Goal: Task Accomplishment & Management: Use online tool/utility

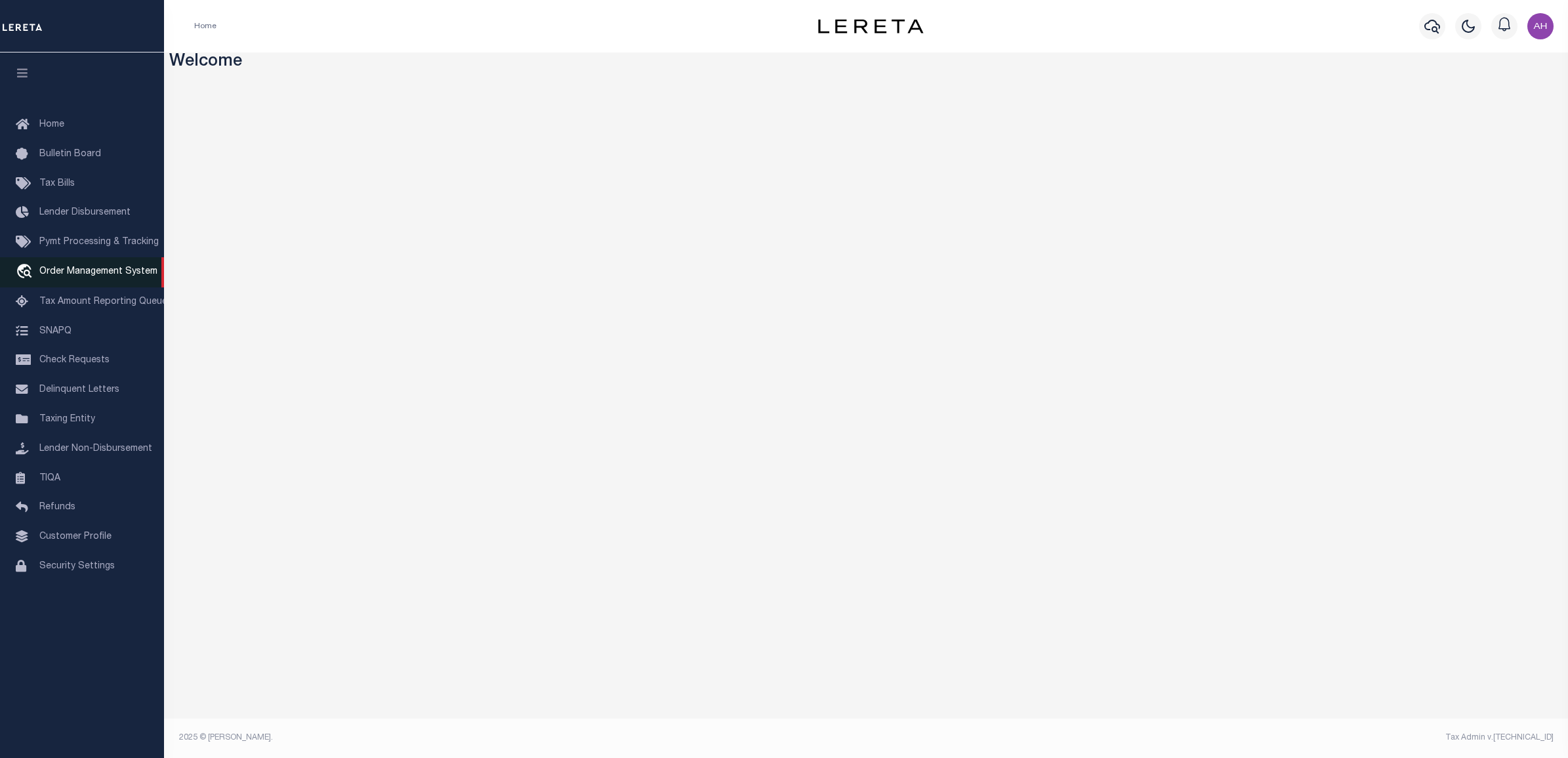
drag, startPoint x: 84, startPoint y: 273, endPoint x: 99, endPoint y: 273, distance: 15.0
click at [84, 273] on span "Order Management System" at bounding box center [99, 271] width 118 height 9
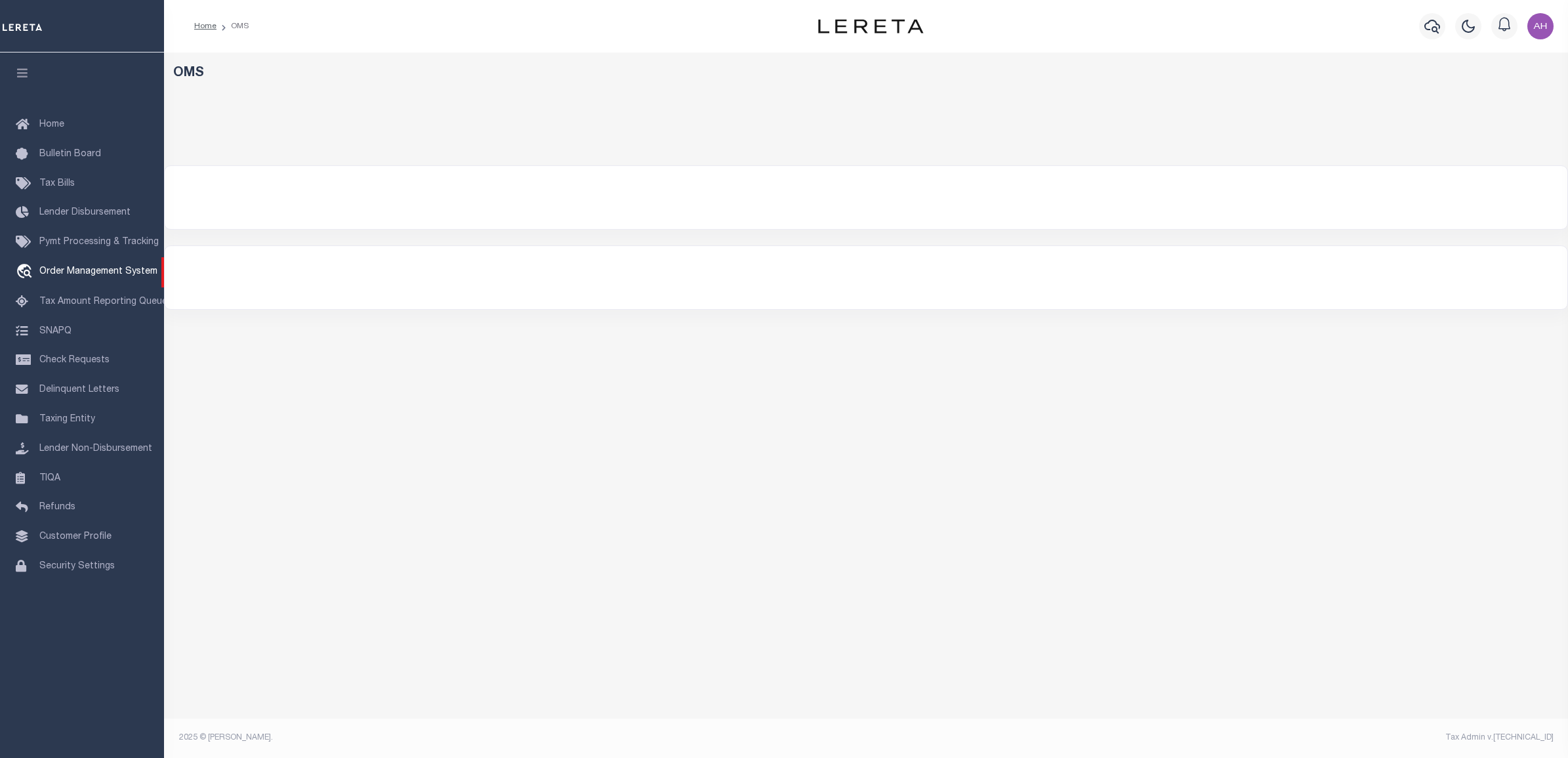
select select "3000"
select select
select select "200"
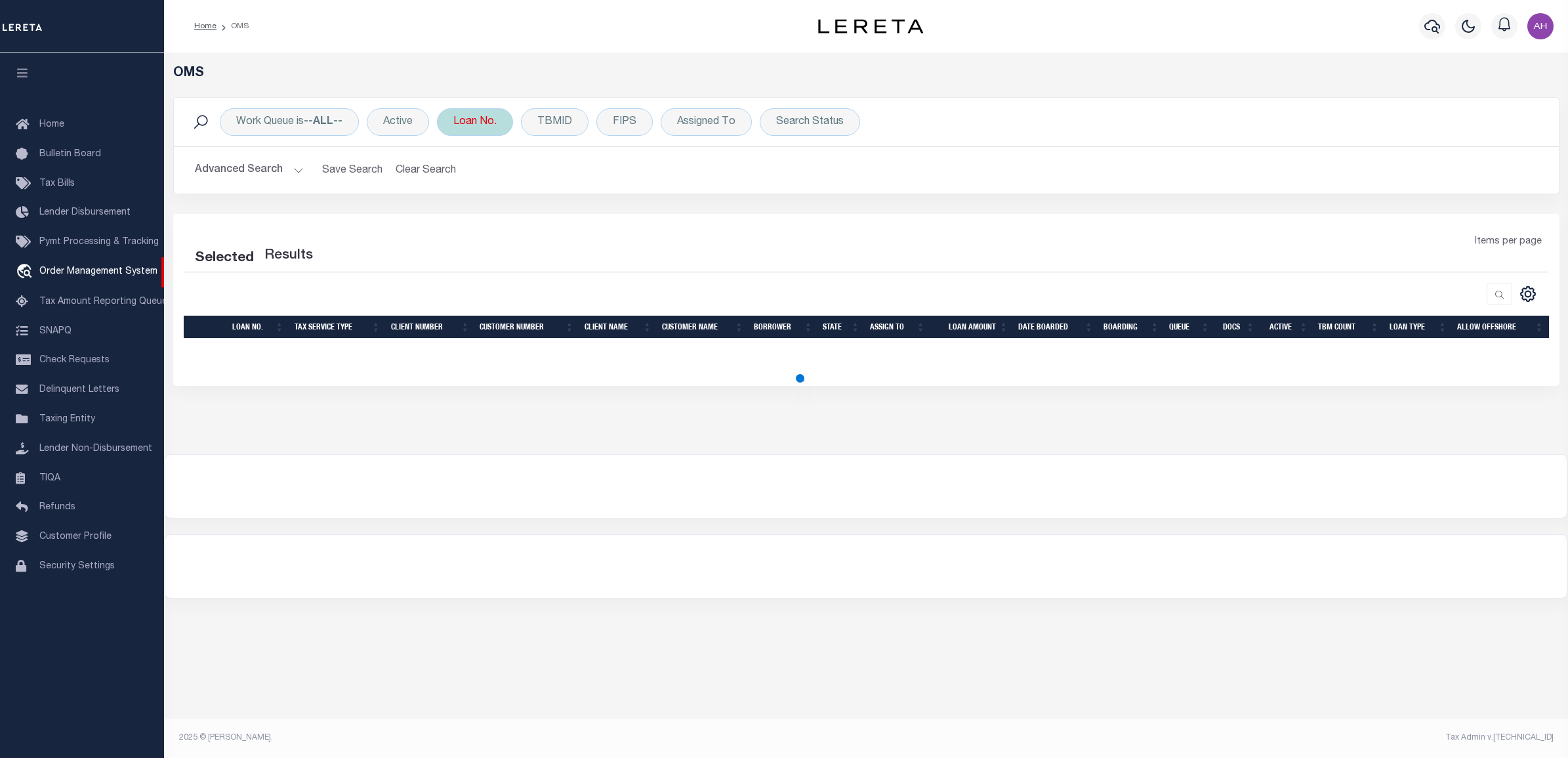
click at [473, 125] on div "Loan No." at bounding box center [475, 122] width 76 height 28
select select "200"
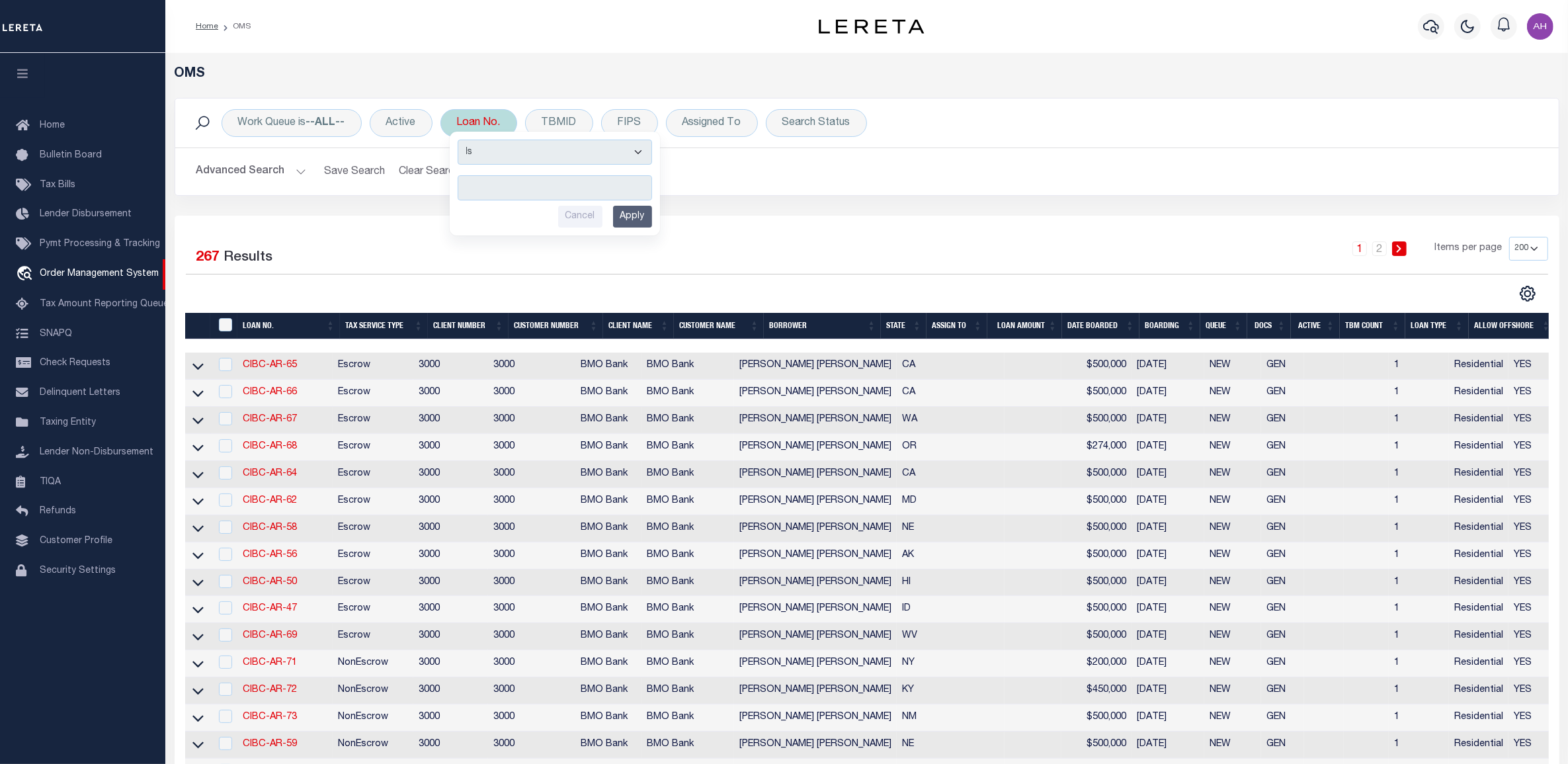
click at [493, 183] on input "text" at bounding box center [555, 187] width 195 height 25
type input "712039750"
click at [627, 218] on input "Apply" at bounding box center [633, 216] width 39 height 22
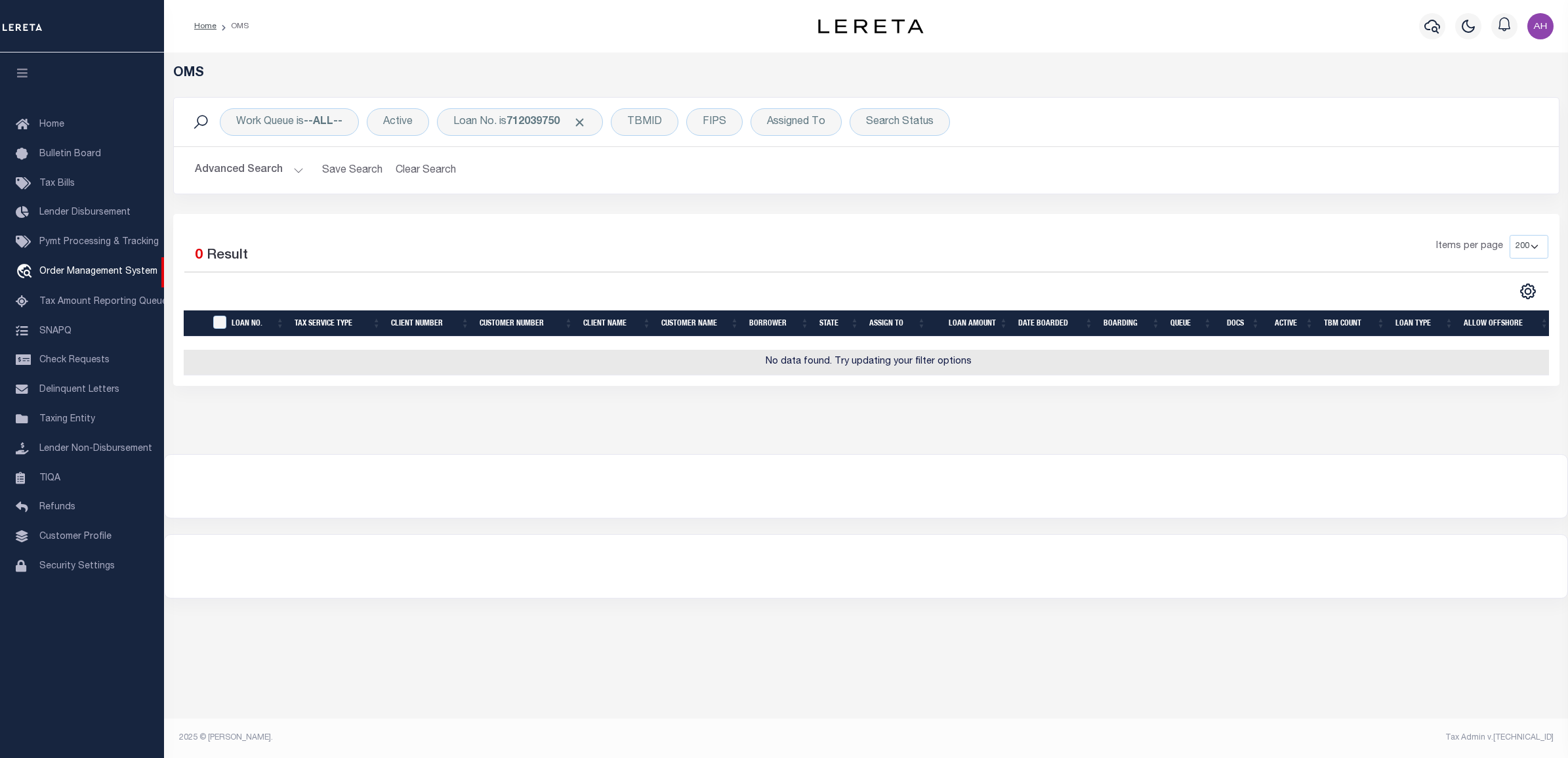
click at [226, 169] on button "Advanced Search" at bounding box center [249, 170] width 109 height 25
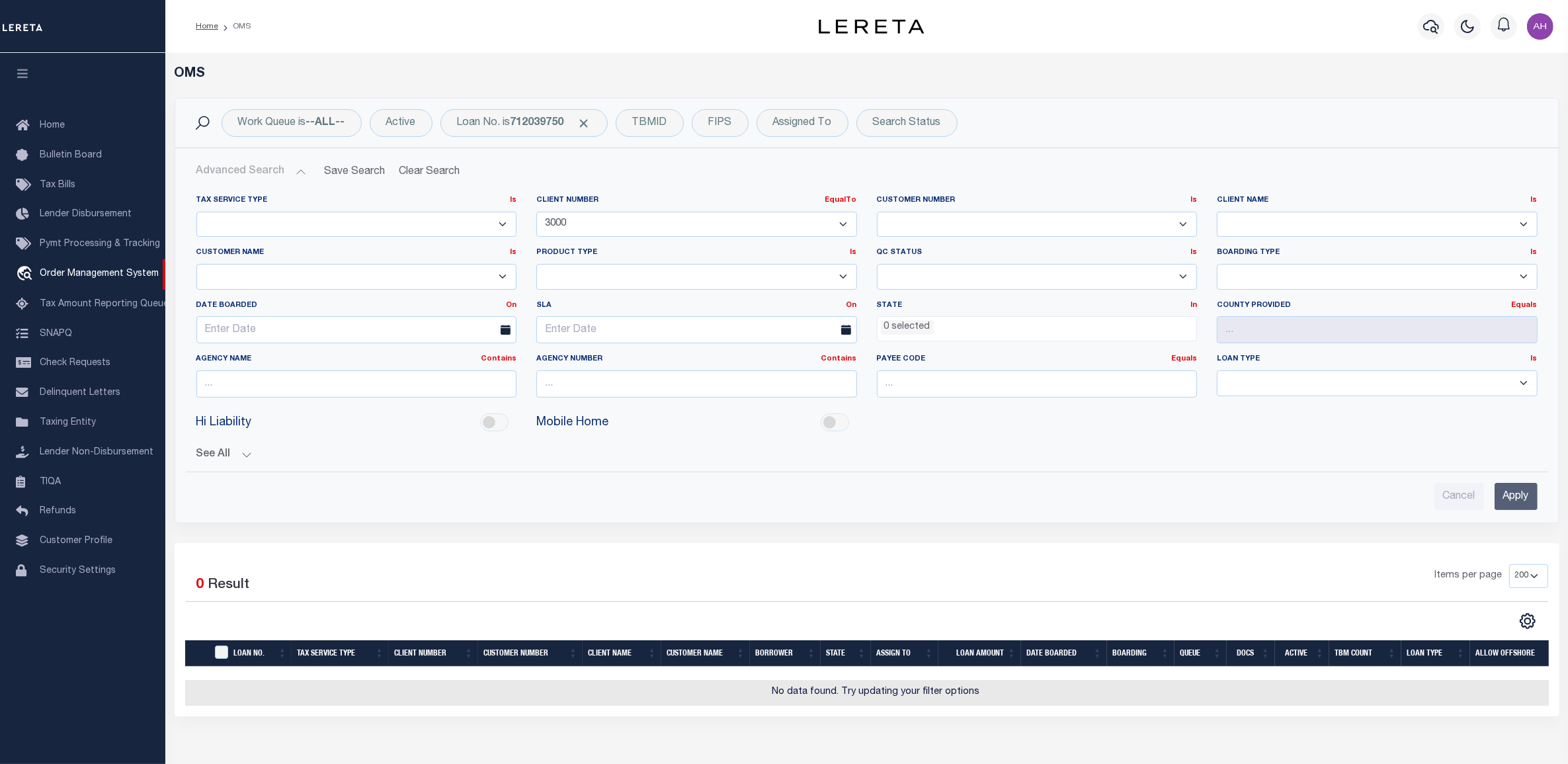
click at [617, 223] on select "1011 1012 1013 1014 1019 101928374 1042 1049 1052 1053 1055 1058 1061 1063 1064…" at bounding box center [696, 224] width 321 height 26
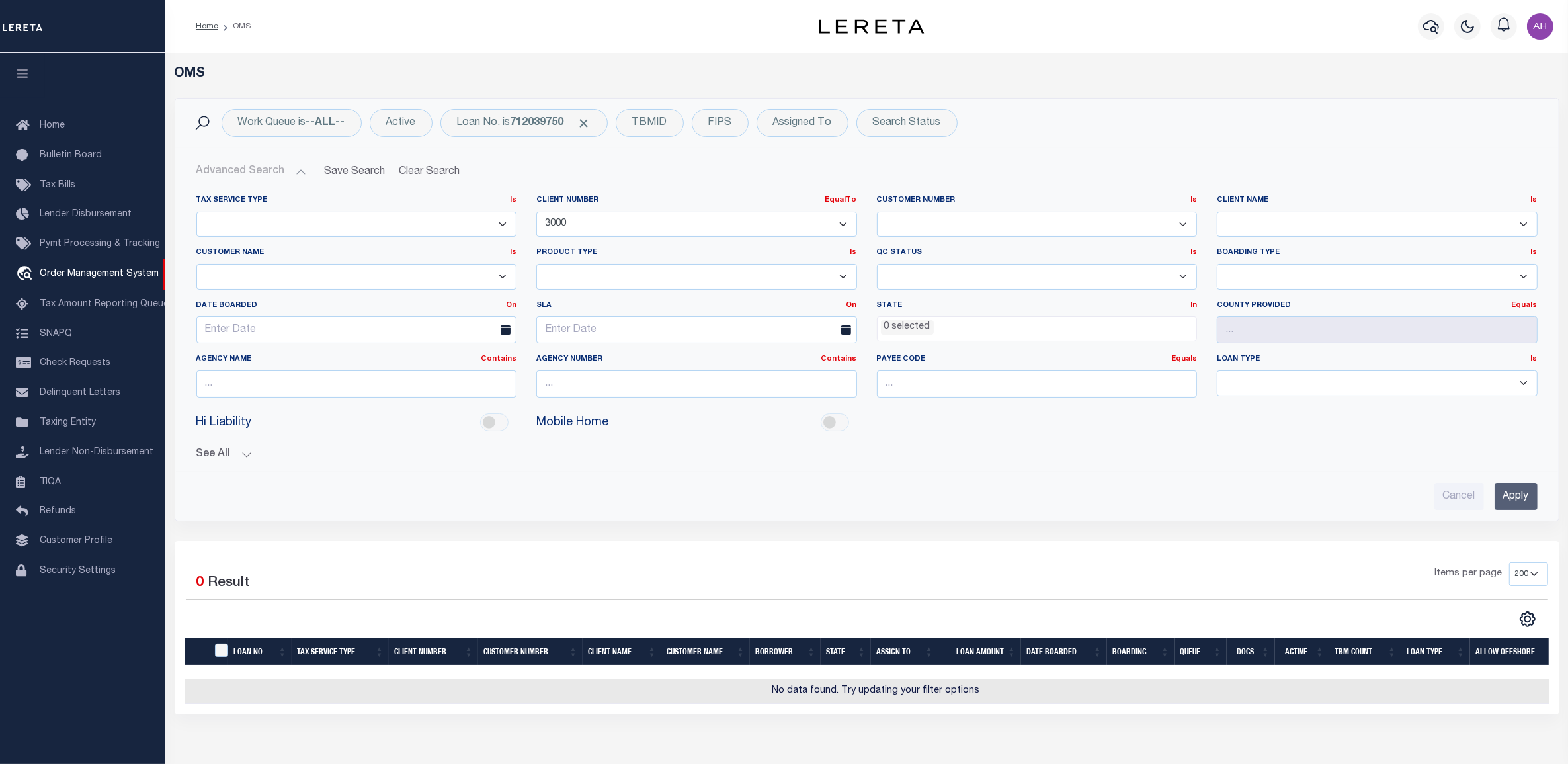
select select
click at [536, 211] on select "1011 1012 1013 1014 1019 101928374 1042 1049 1052 1053 1055 1058 1061 1063 1064…" at bounding box center [696, 224] width 321 height 26
click at [1524, 496] on input "Apply" at bounding box center [1516, 496] width 43 height 27
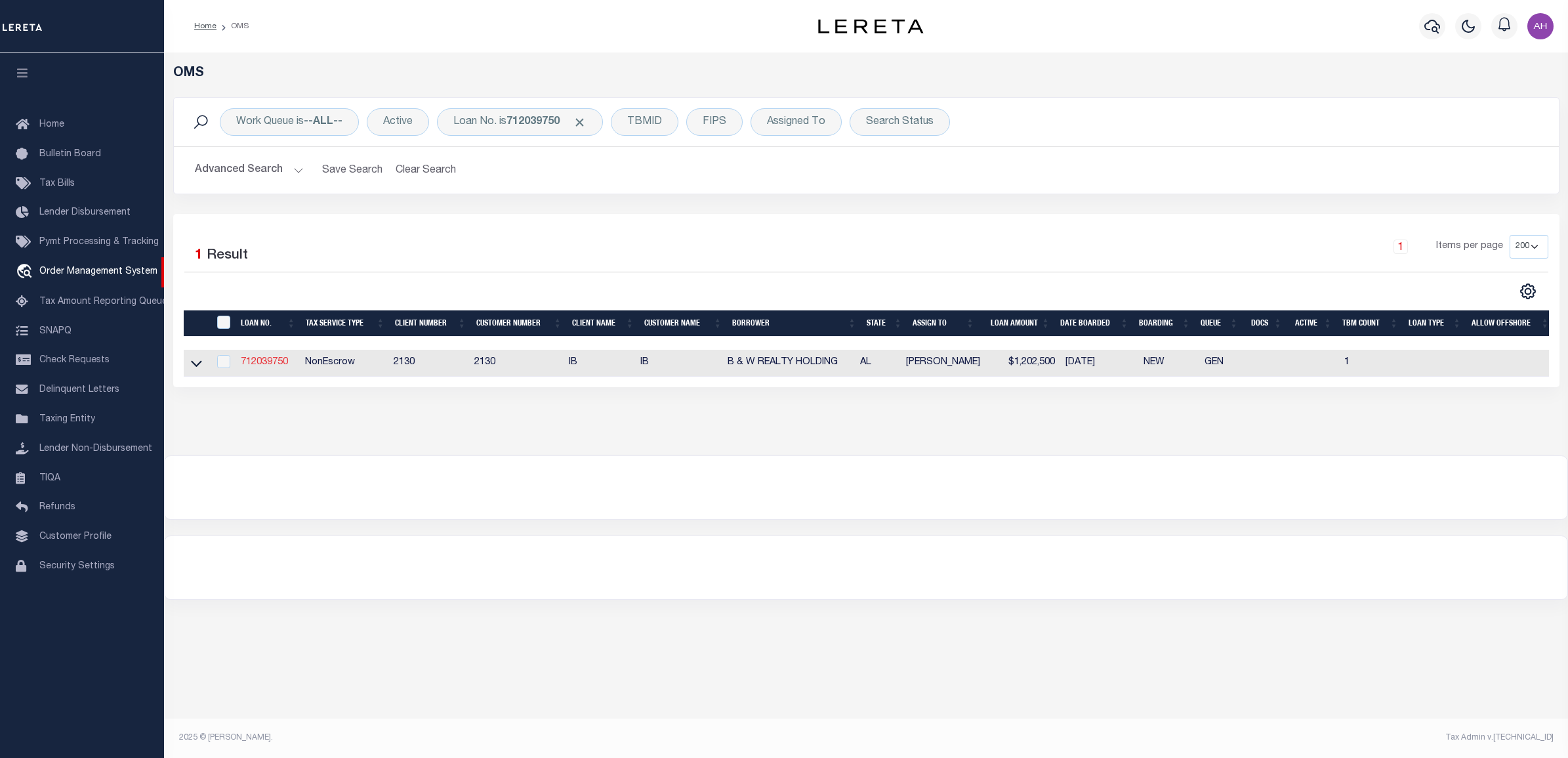
click at [251, 366] on link "712039750" at bounding box center [264, 362] width 47 height 9
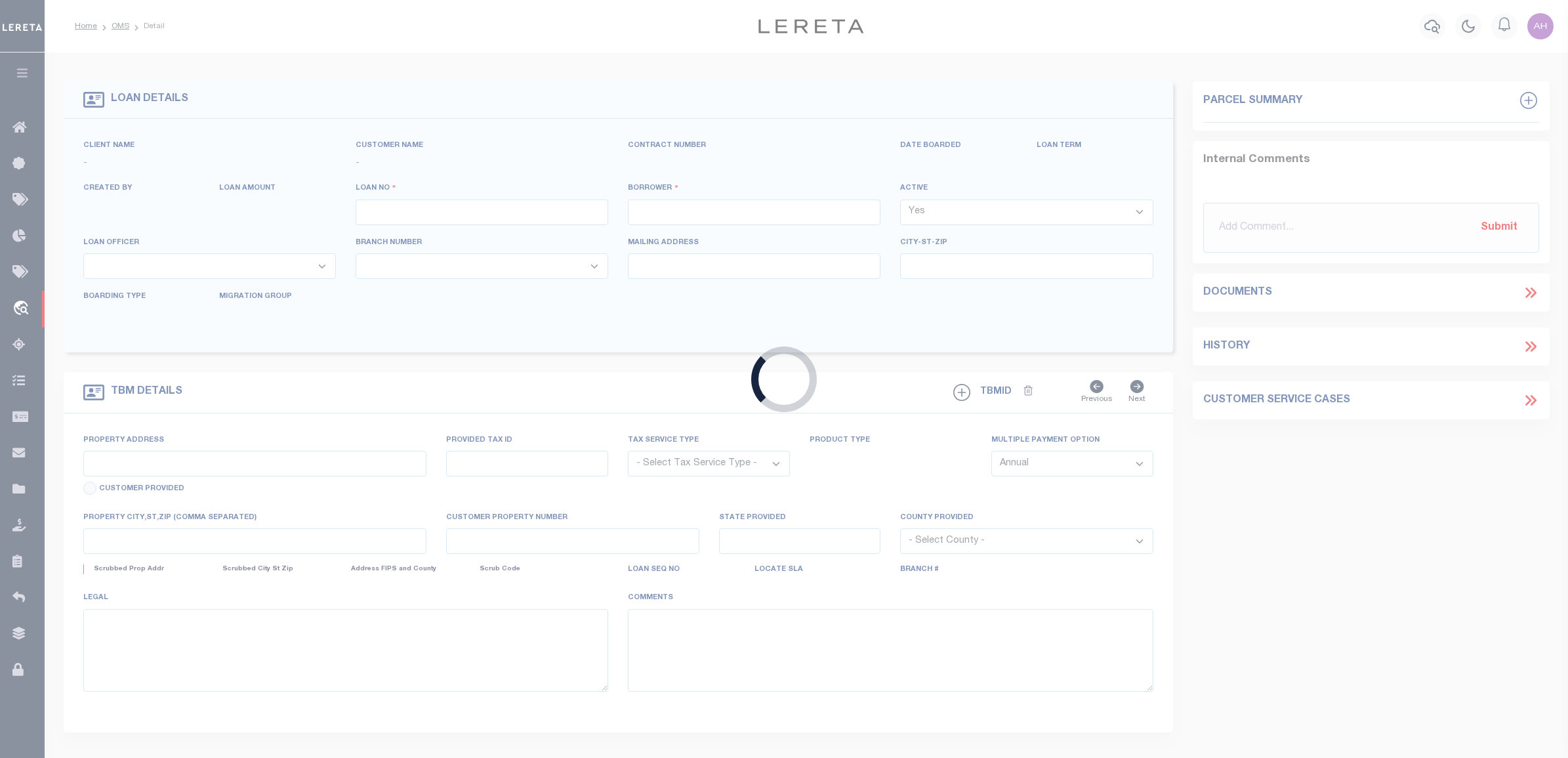
type input "712039750"
type input "B & W REALTY HOLDING"
select select "False"
select select
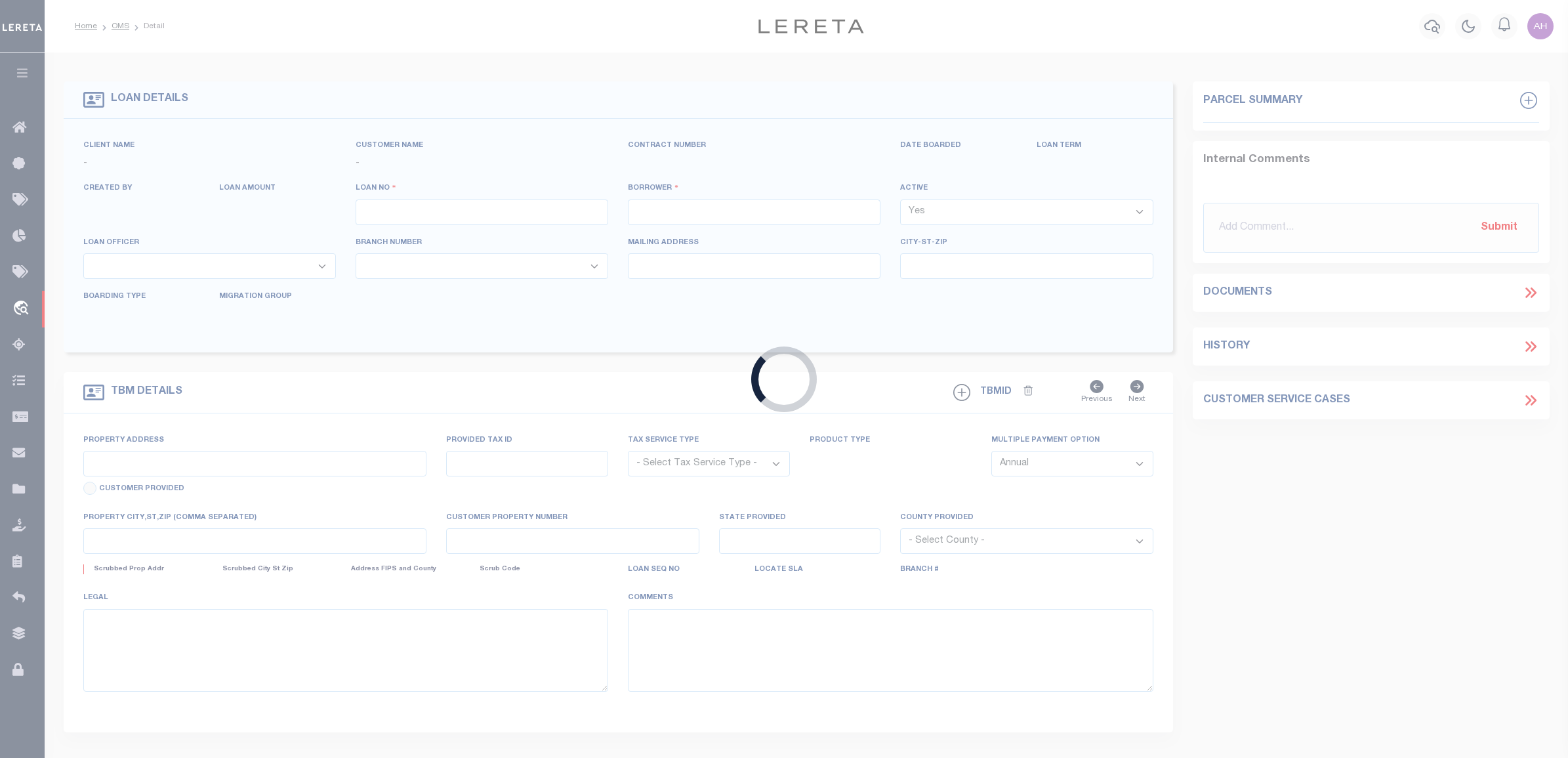
select select "NonEscrow"
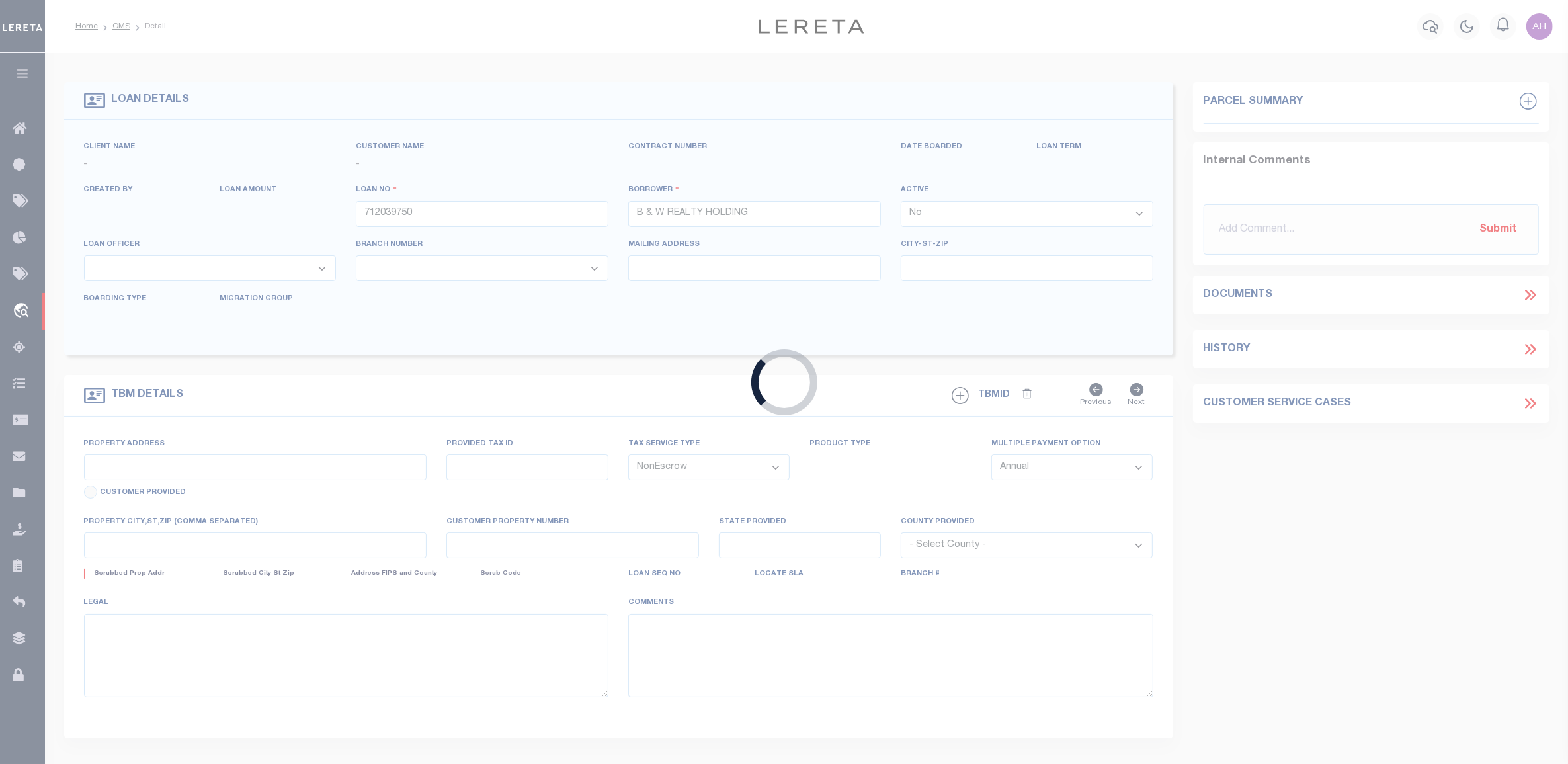
type input "[STREET_ADDRESS][PERSON_NAME]"
select select
type input "BON SECOUR AL 36511"
type input "90439"
type input "AL"
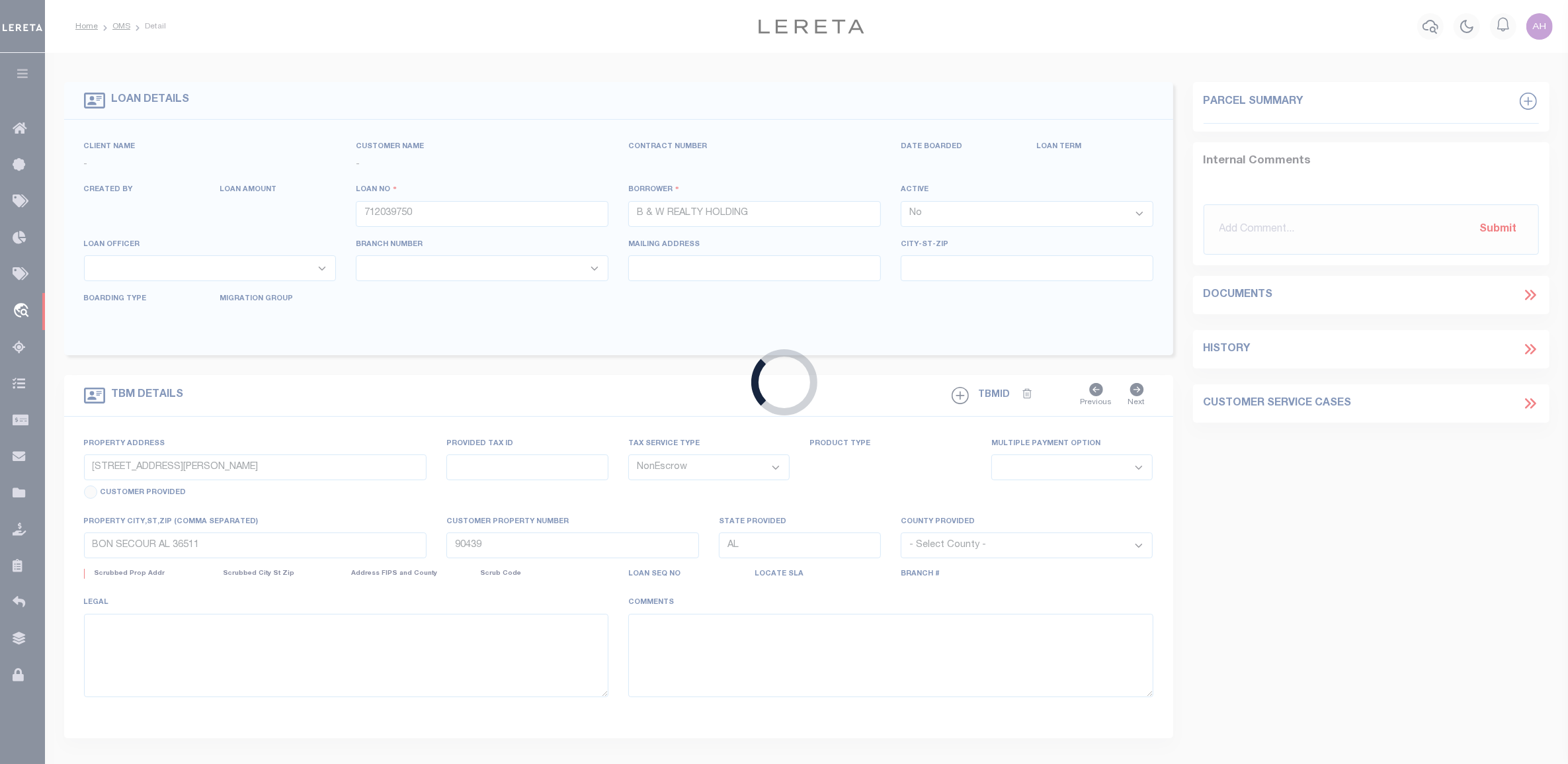
select select "4937"
select select "2452"
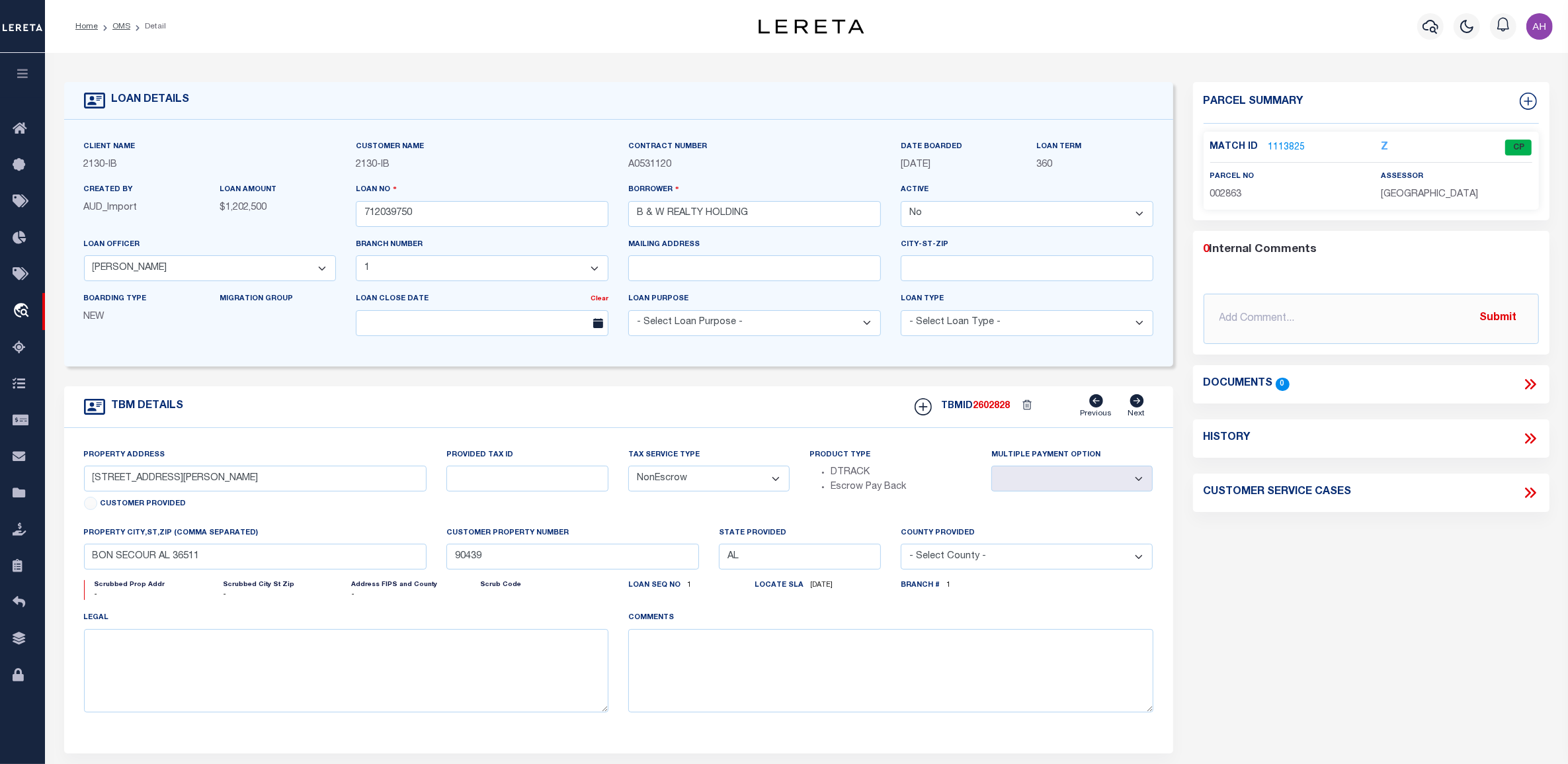
click at [1281, 146] on link "1113825" at bounding box center [1286, 148] width 37 height 14
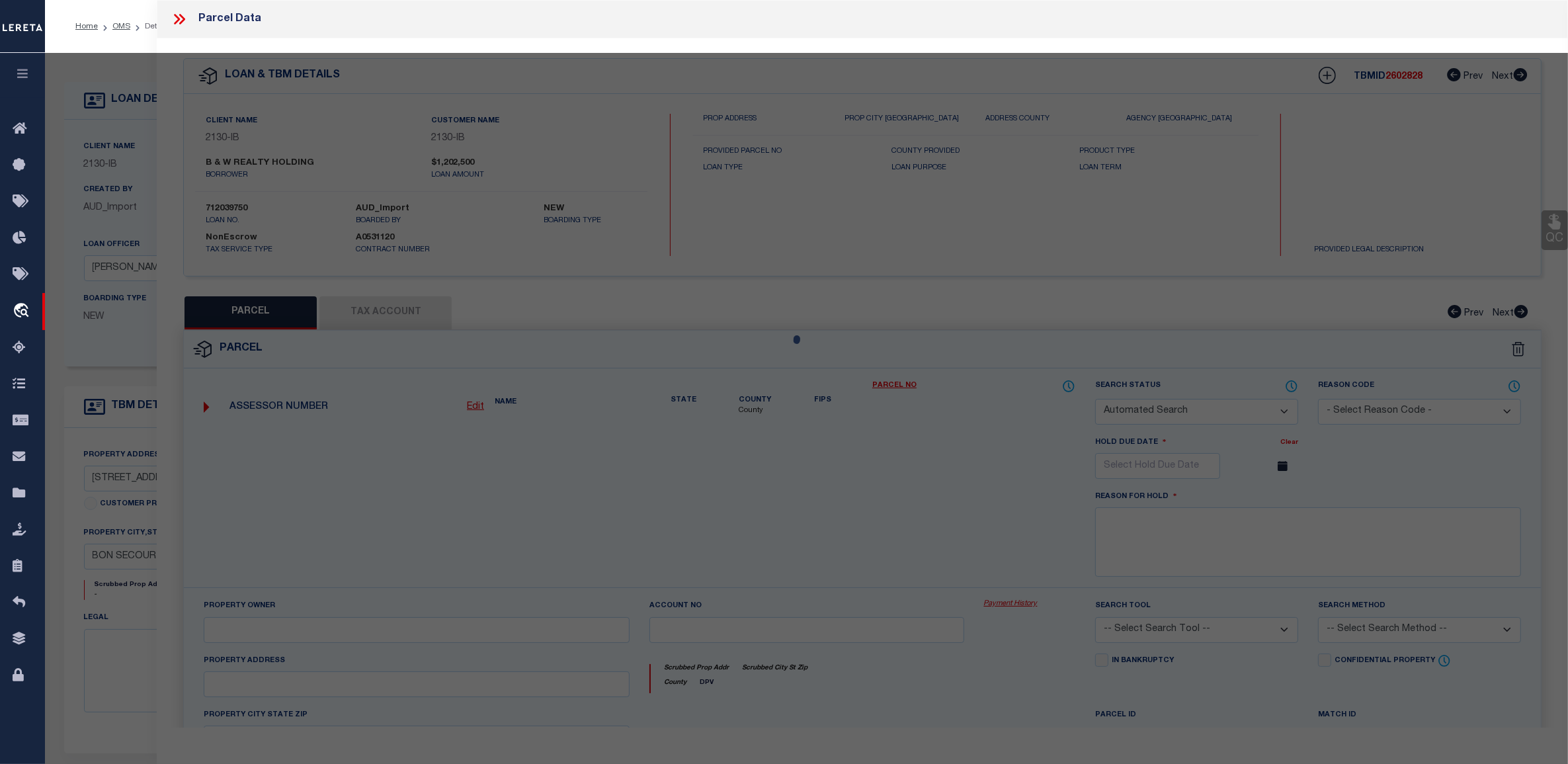
checkbox input "false"
select select "CP"
type input "B&W REALTY HOLDINGS L L C"
select select
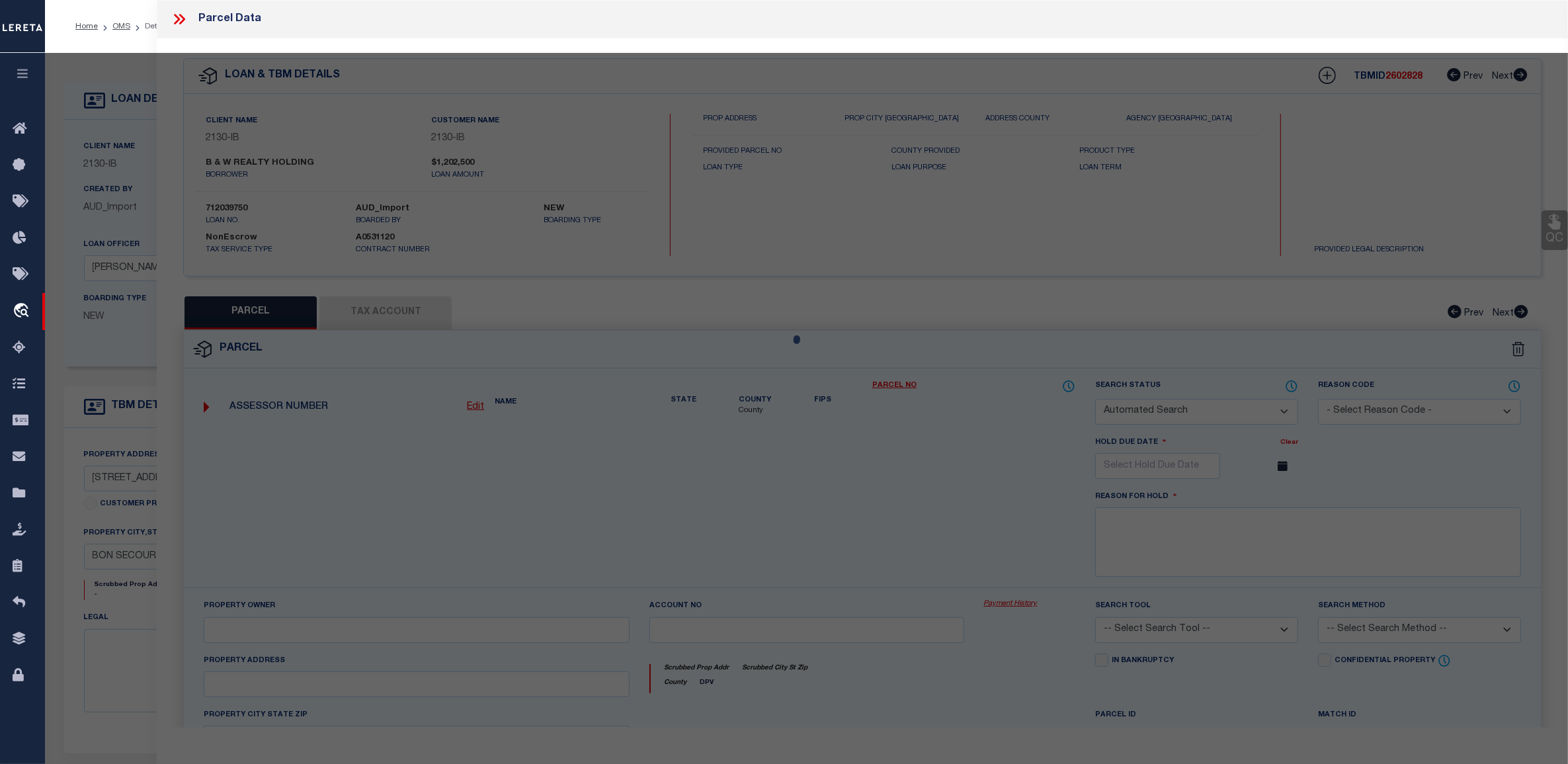
type input "[STREET_ADDRESS][PERSON_NAME]"
type input "AL"
type textarea "35 AC(C) FR NW COR OF SE1/4 OF SE1/4 RUN E 1100'S TH W 208.7 ' TH E 208.7' TO W…"
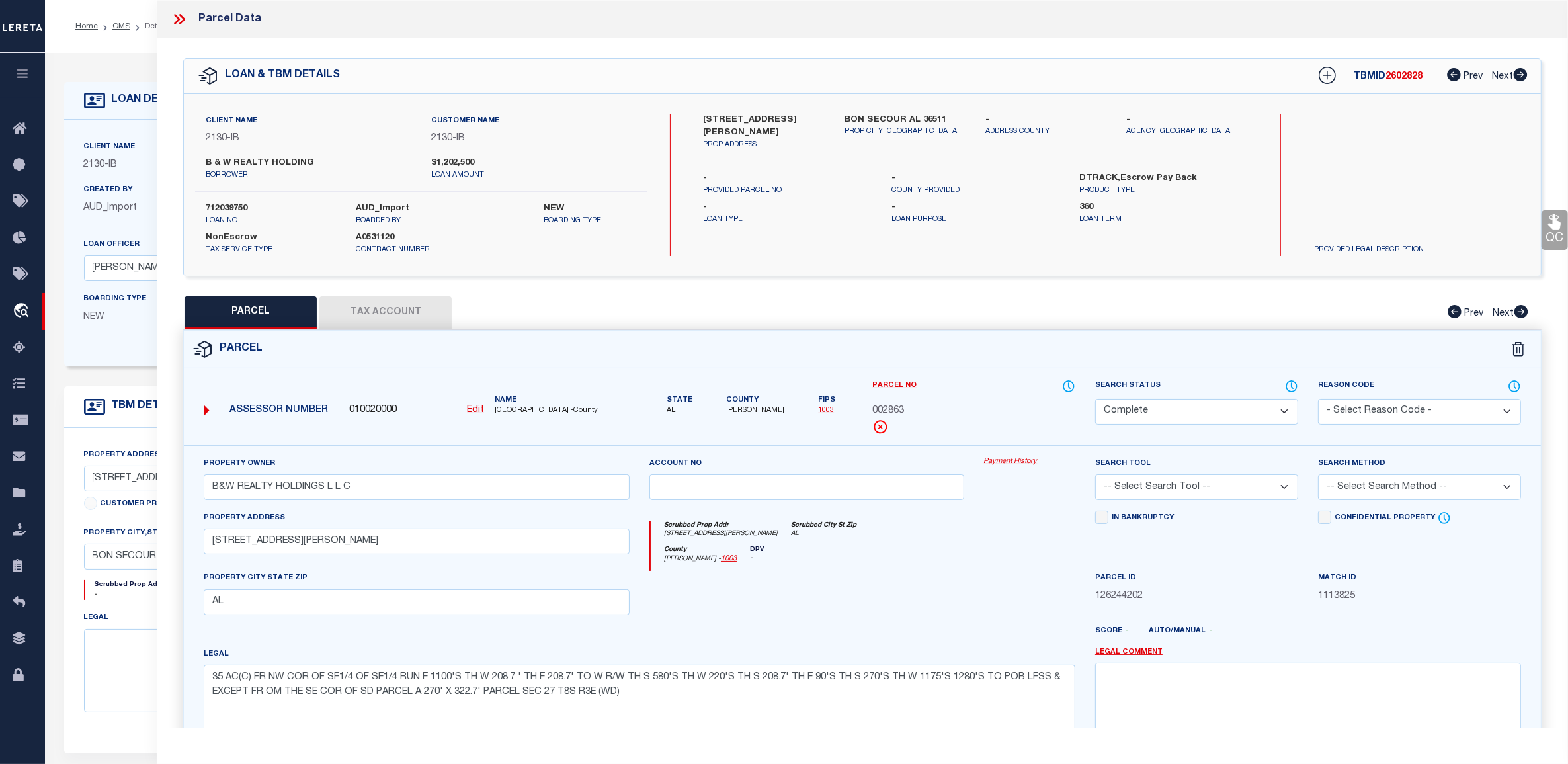
click at [390, 319] on button "Tax Account" at bounding box center [385, 313] width 132 height 33
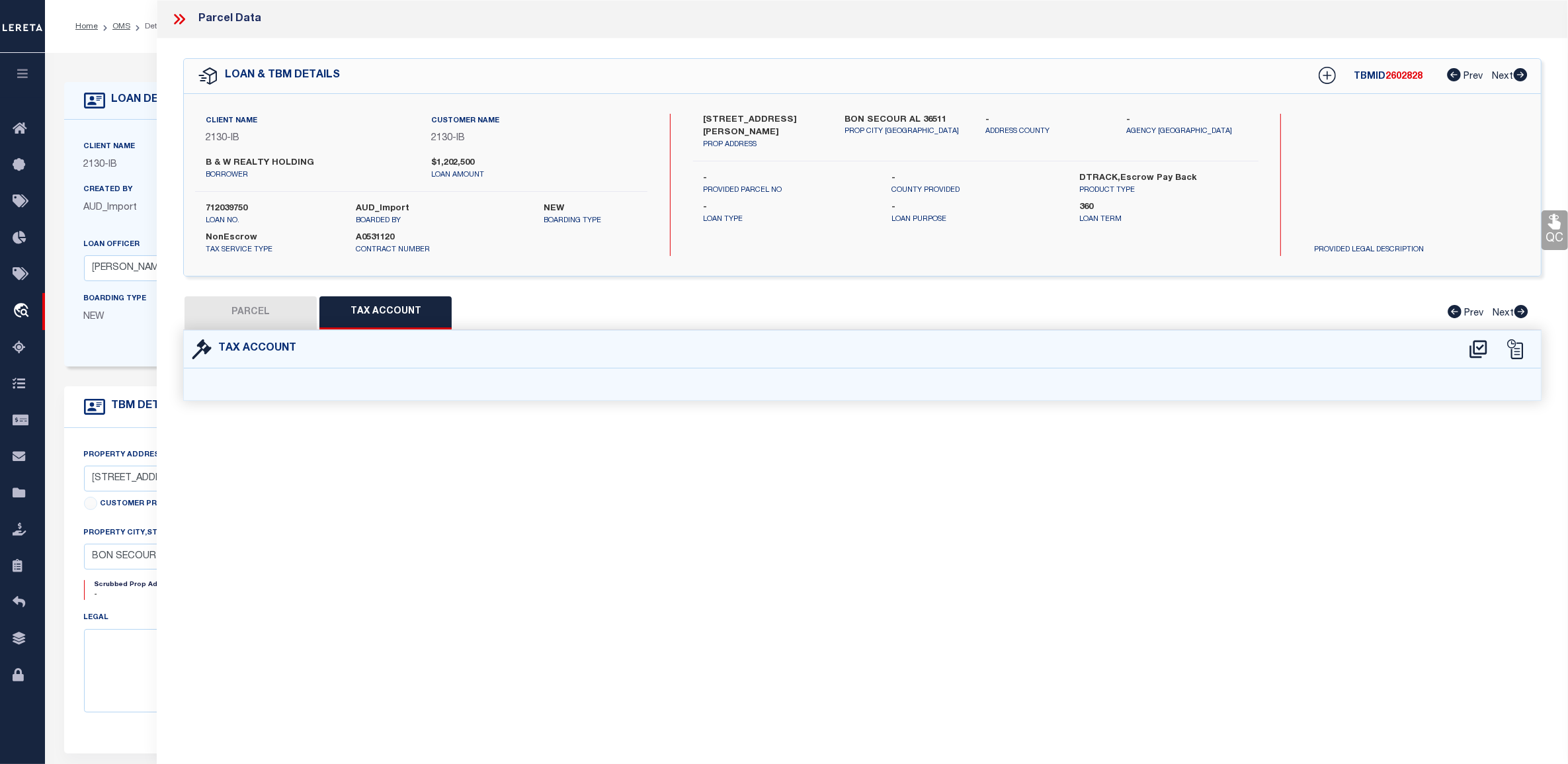
select select "100"
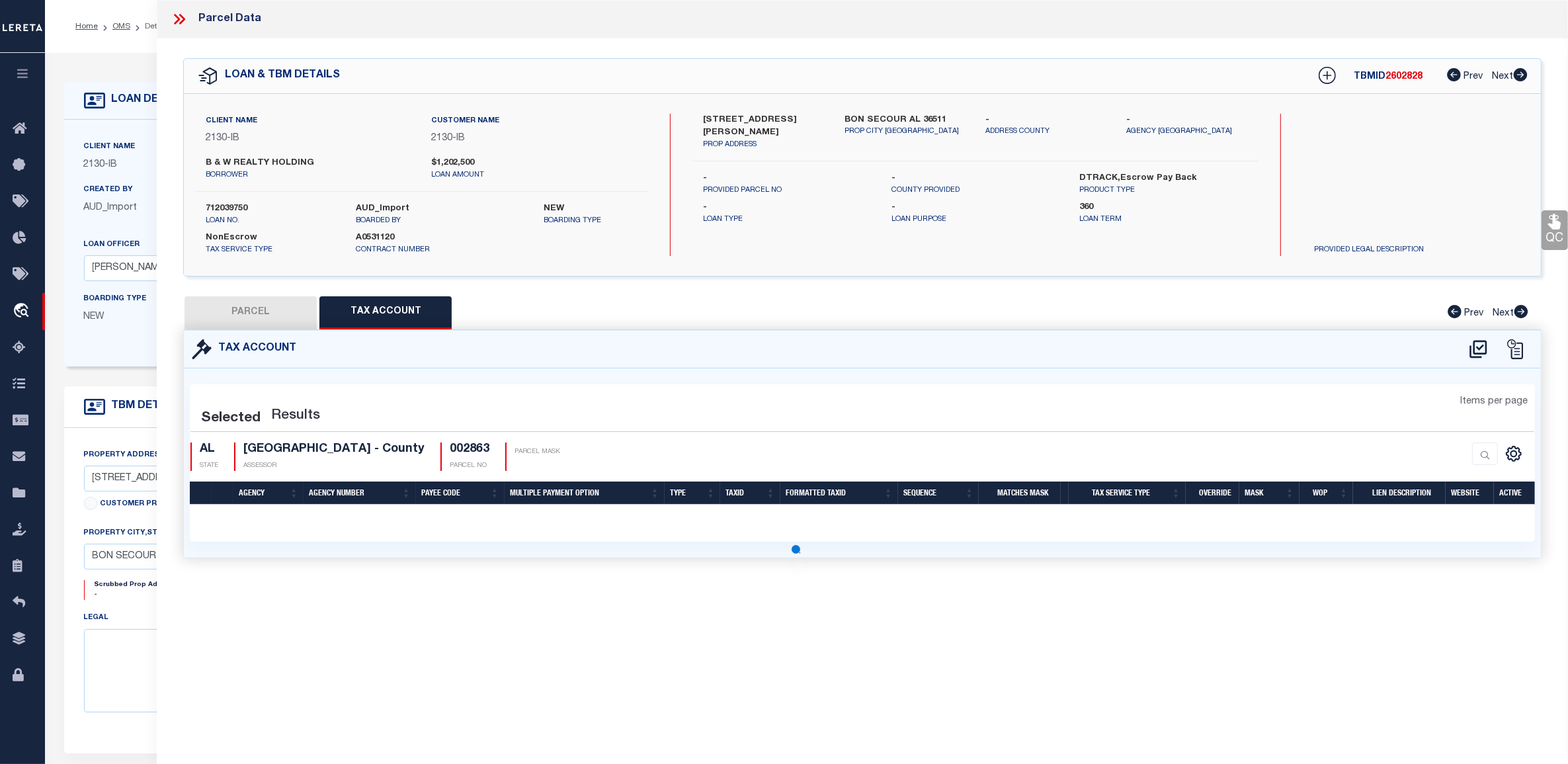
select select "100"
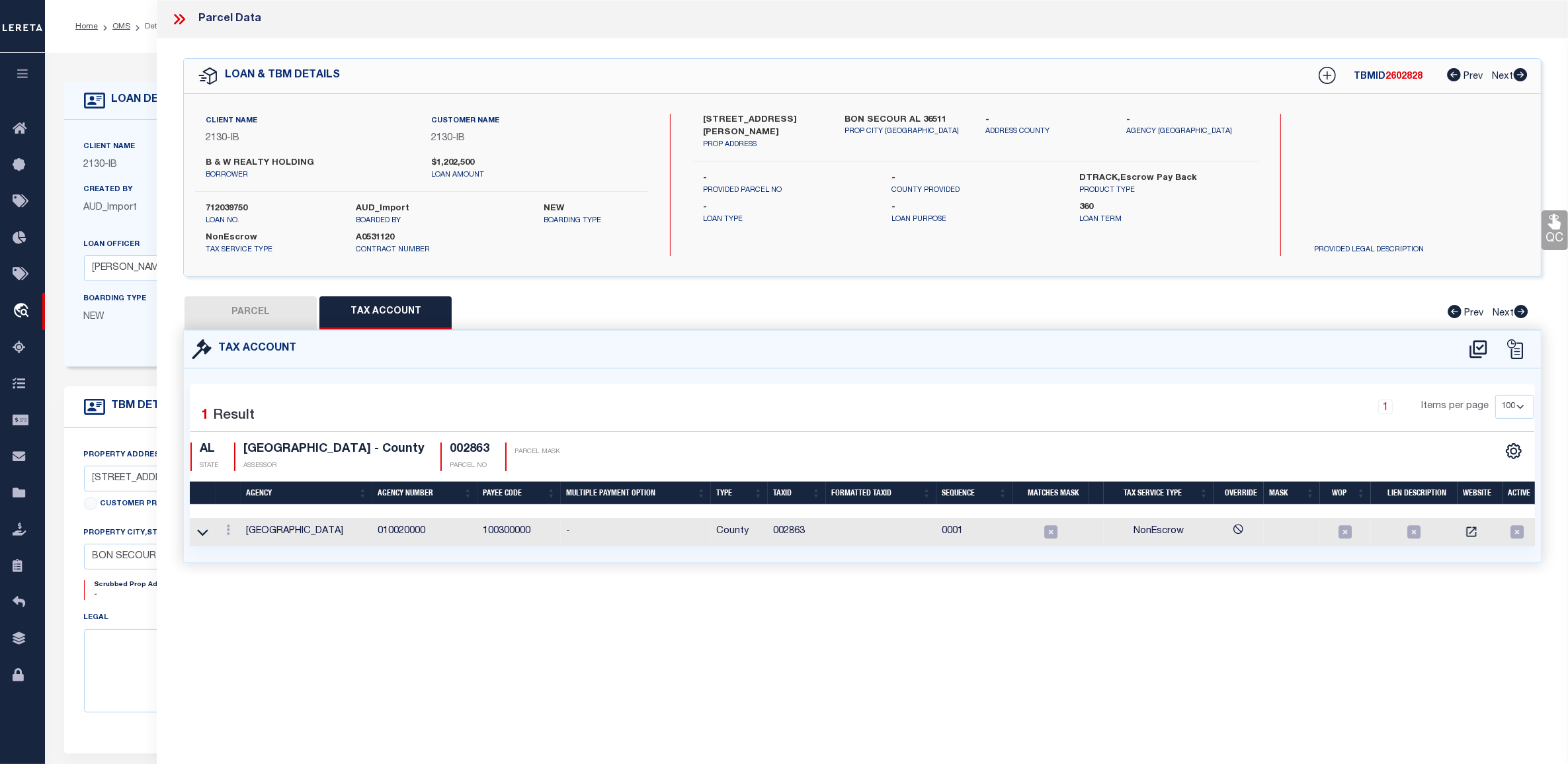
click at [177, 20] on icon at bounding box center [177, 19] width 6 height 11
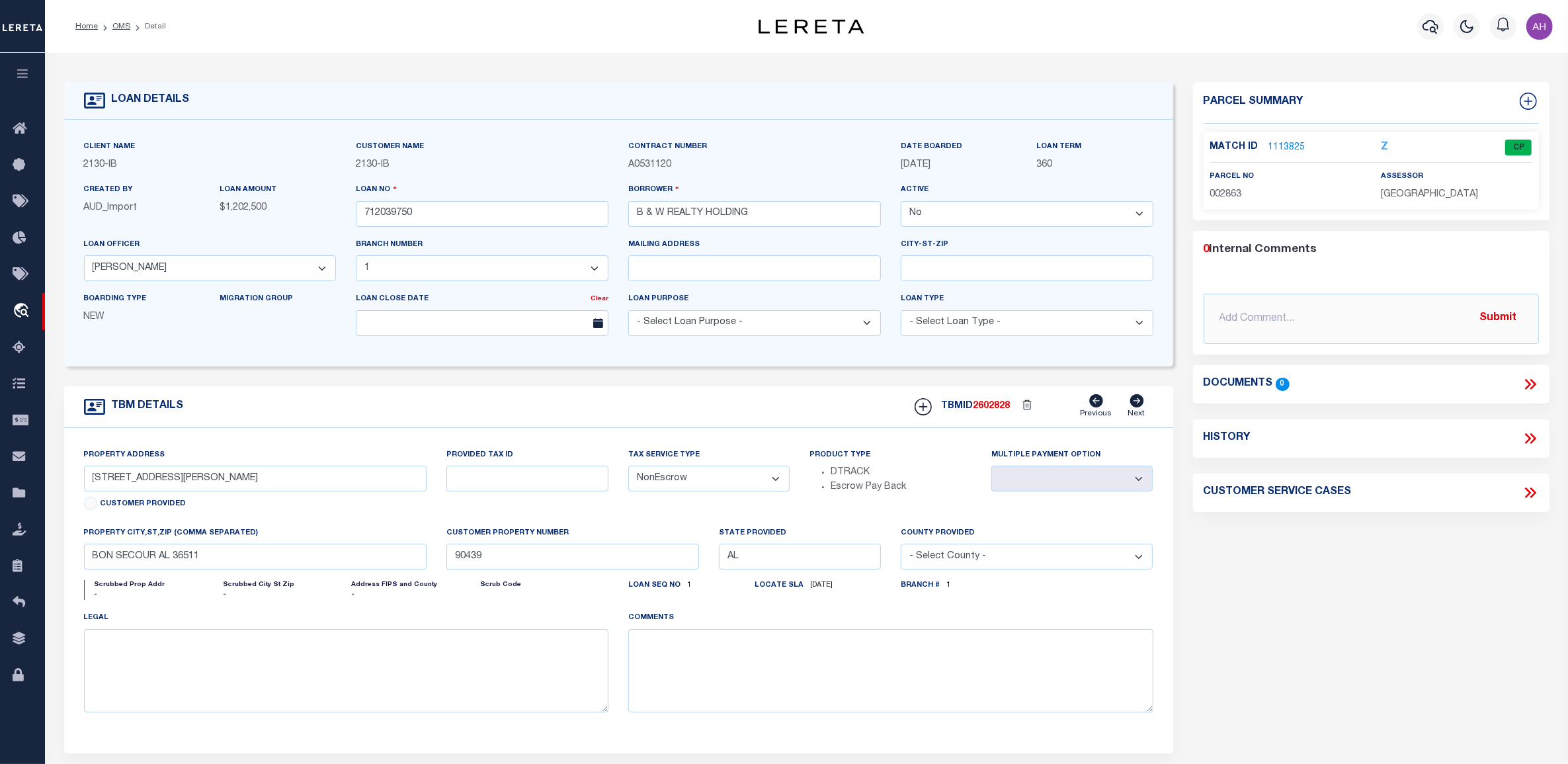
click at [1294, 146] on link "1113825" at bounding box center [1286, 148] width 37 height 14
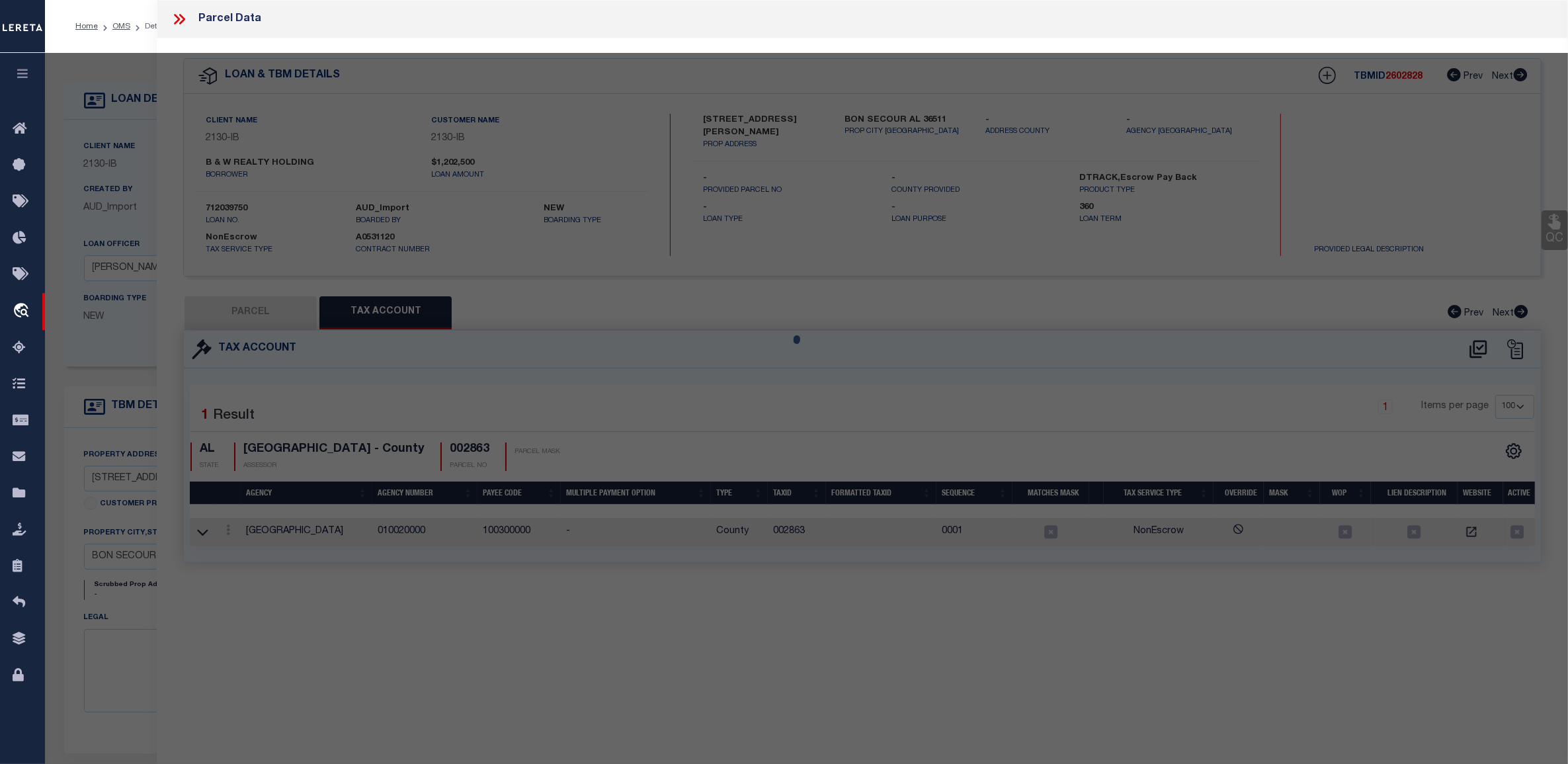
select select "AS"
checkbox input "false"
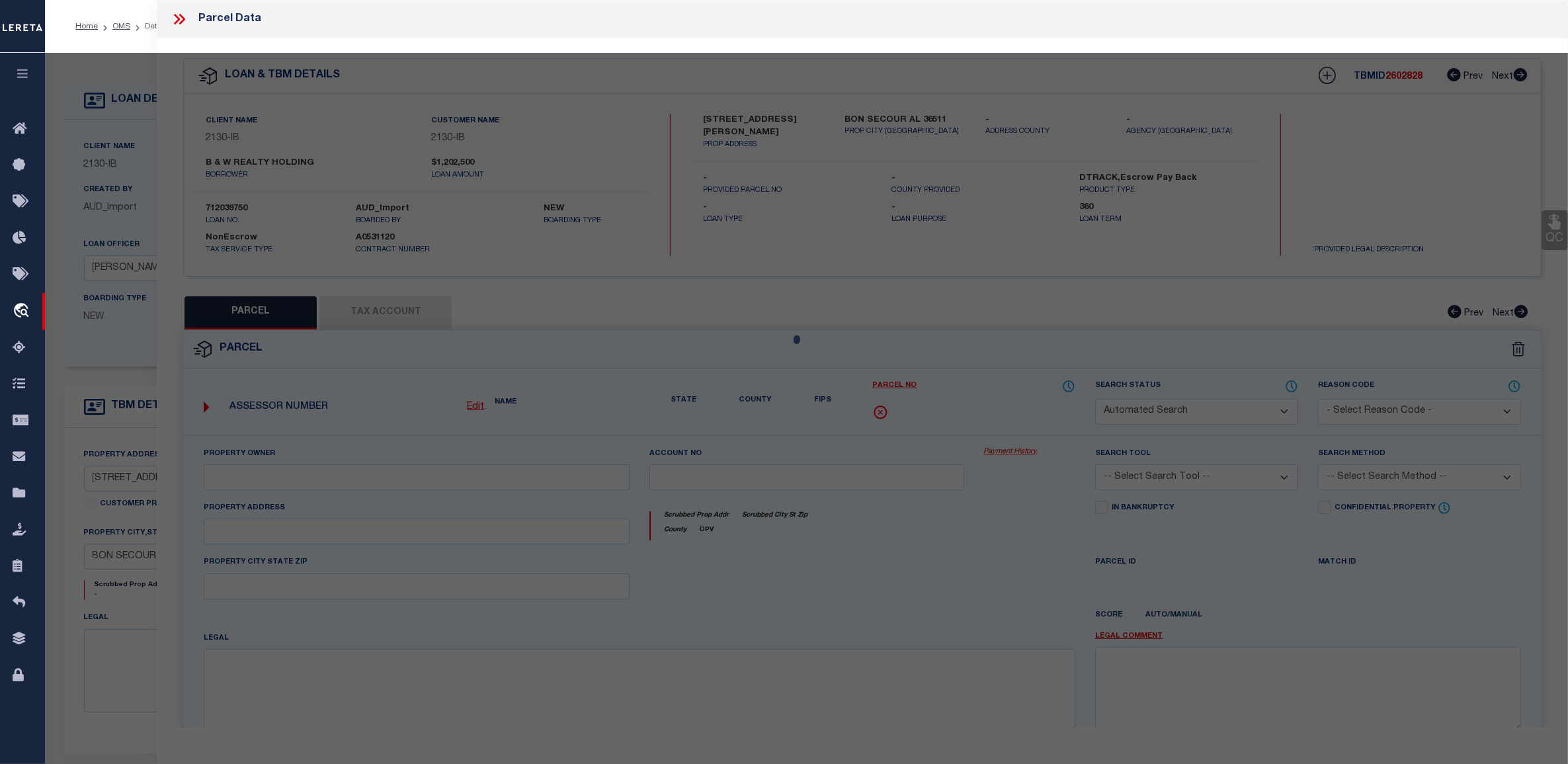
select select "CP"
type input "B&W REALTY HOLDINGS L L C"
select select
type input "[STREET_ADDRESS][PERSON_NAME]"
type input "AL"
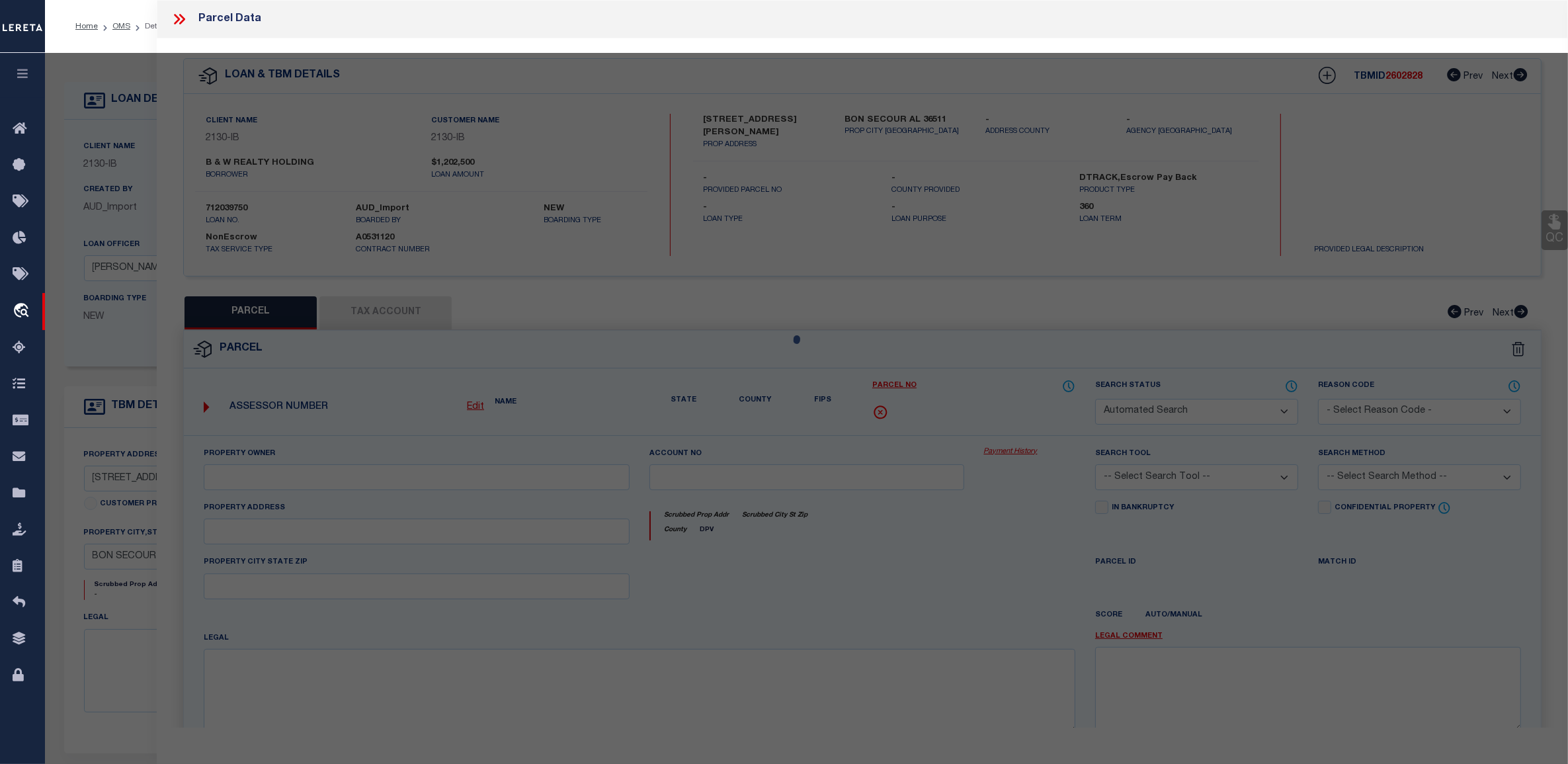
type textarea "35 AC(C) FR NW COR OF SE1/4 OF SE1/4 RUN E 1100'S TH W 208.7 ' TH E 208.7' TO W…"
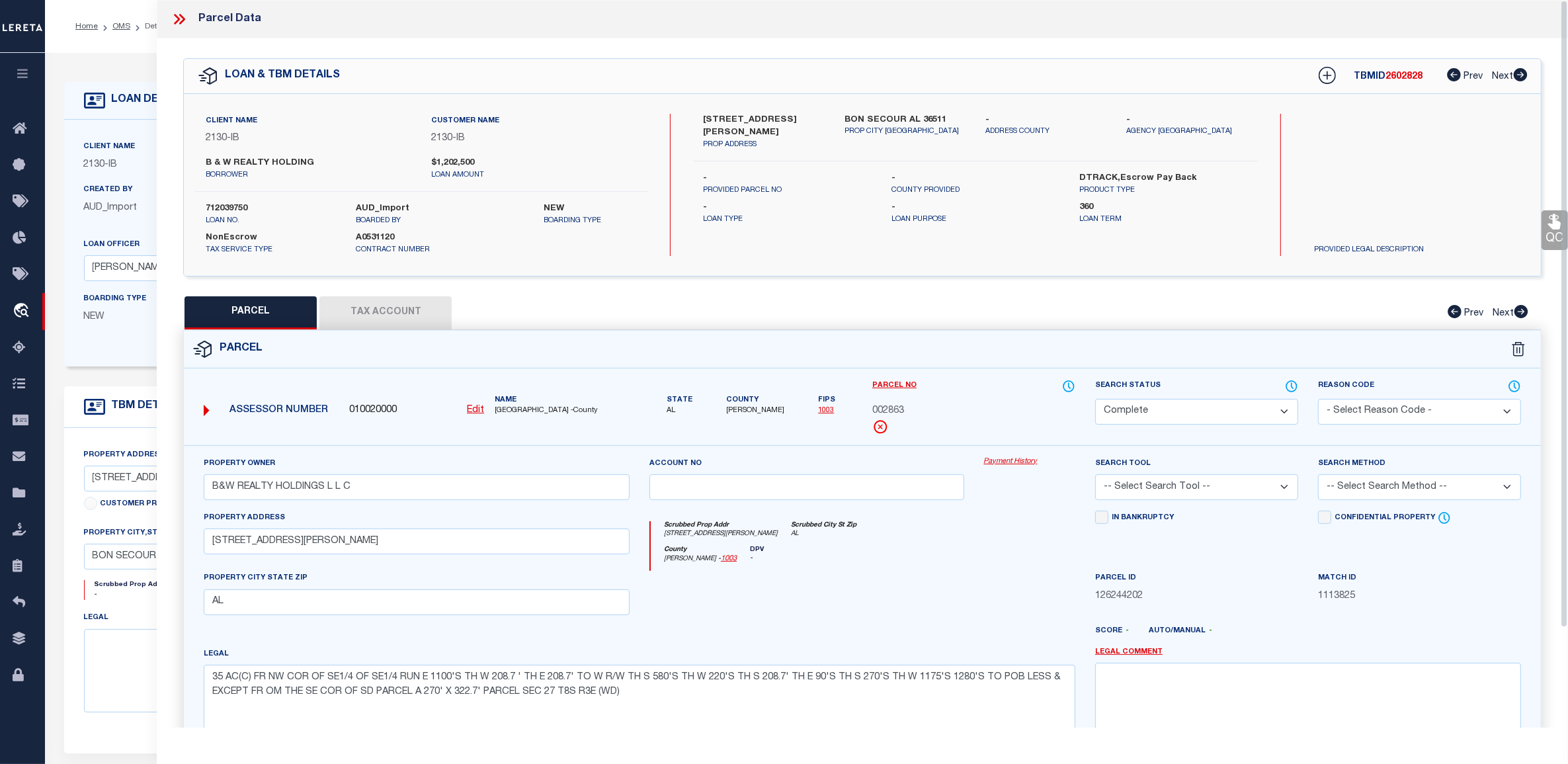
click at [371, 303] on button "Tax Account" at bounding box center [385, 313] width 132 height 33
select select "100"
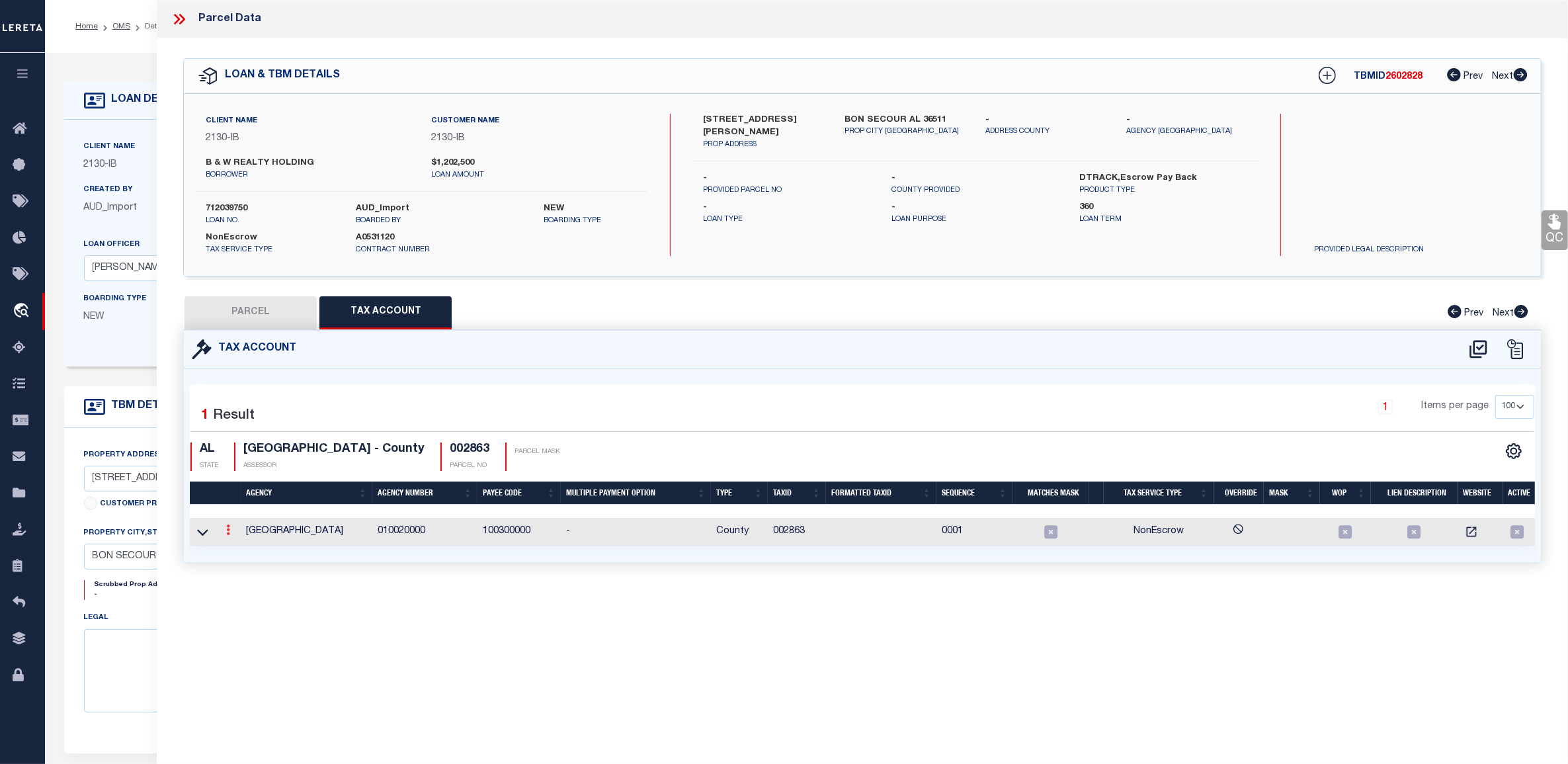
click at [223, 532] on link at bounding box center [228, 531] width 14 height 11
click at [255, 551] on link at bounding box center [245, 551] width 49 height 22
type input "002863"
type textarea "05$$$$$$$$$$$$$$$&###XX## ^\d{4,6}$"
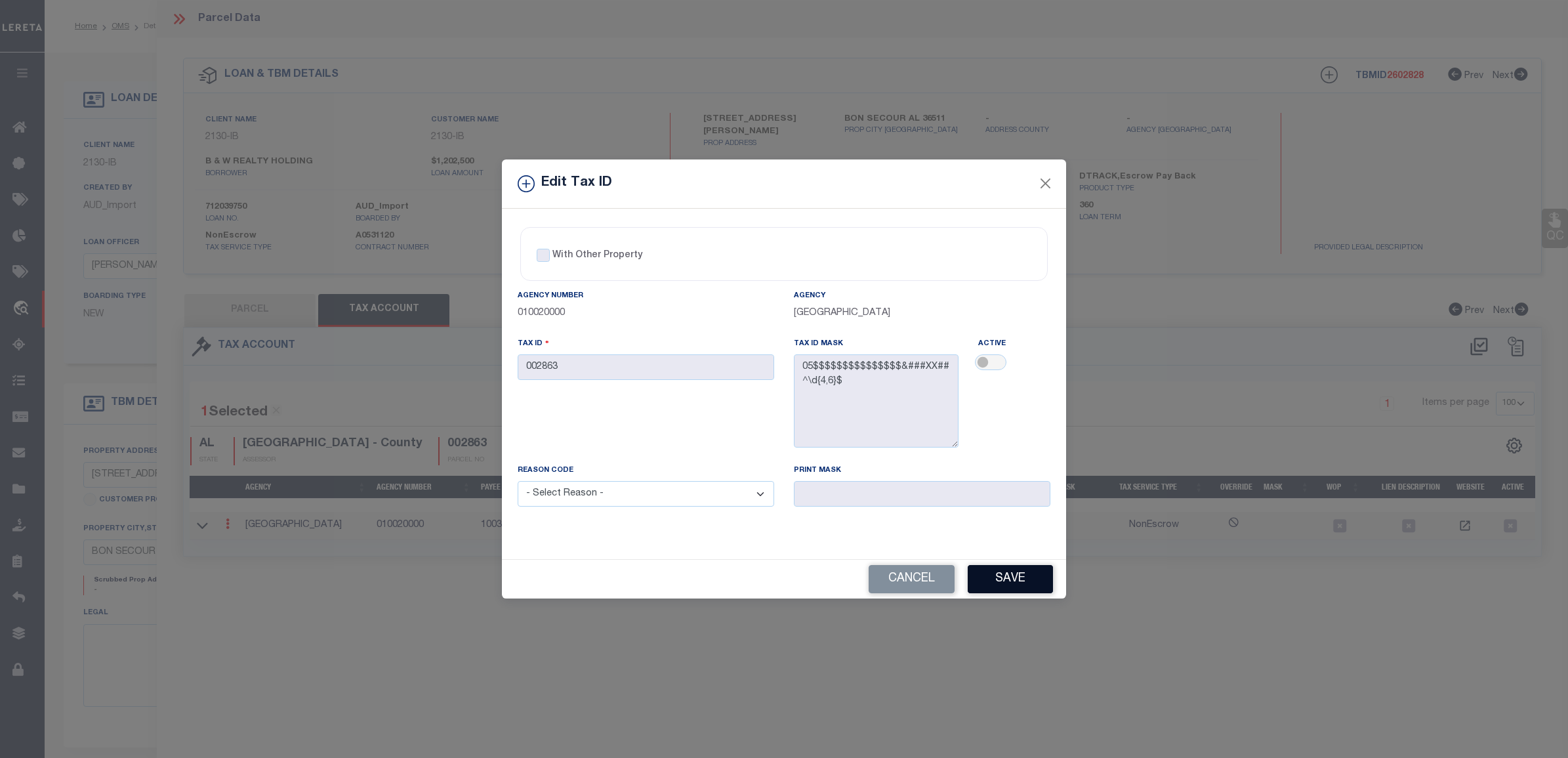
click at [1018, 579] on button "Save" at bounding box center [1011, 579] width 85 height 28
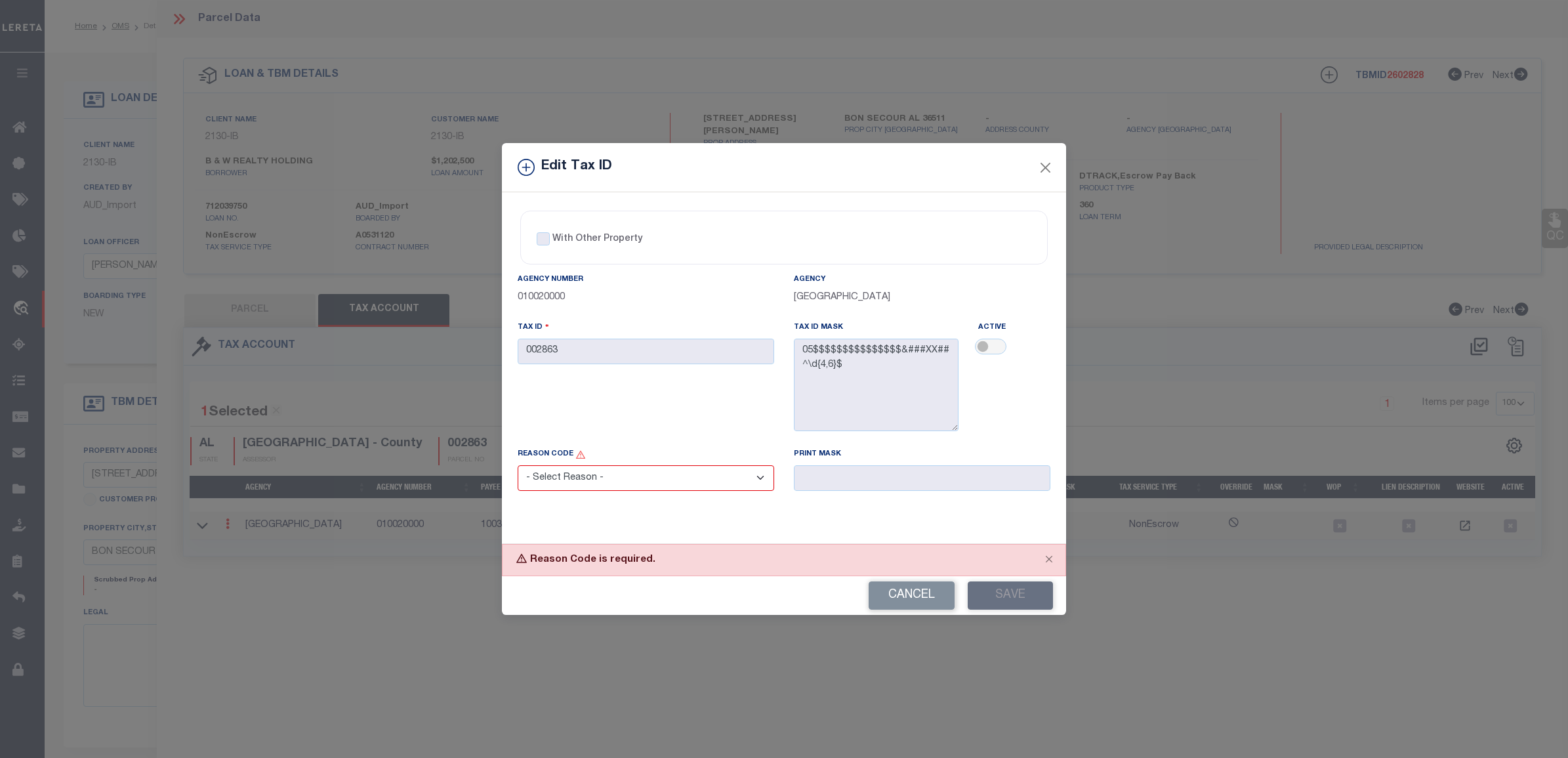
click at [596, 459] on div "Reason Code - Select Reason - 099 - Other (Provide additional detail) ACT - Age…" at bounding box center [646, 468] width 256 height 44
click at [598, 476] on select "- Select Reason - 099 - Other (Provide additional detail) ACT - Agency Changed …" at bounding box center [646, 478] width 256 height 25
click at [518, 467] on select "- Select Reason - 099 - Other (Provide additional detail) ACT - Agency Changed …" at bounding box center [646, 478] width 256 height 25
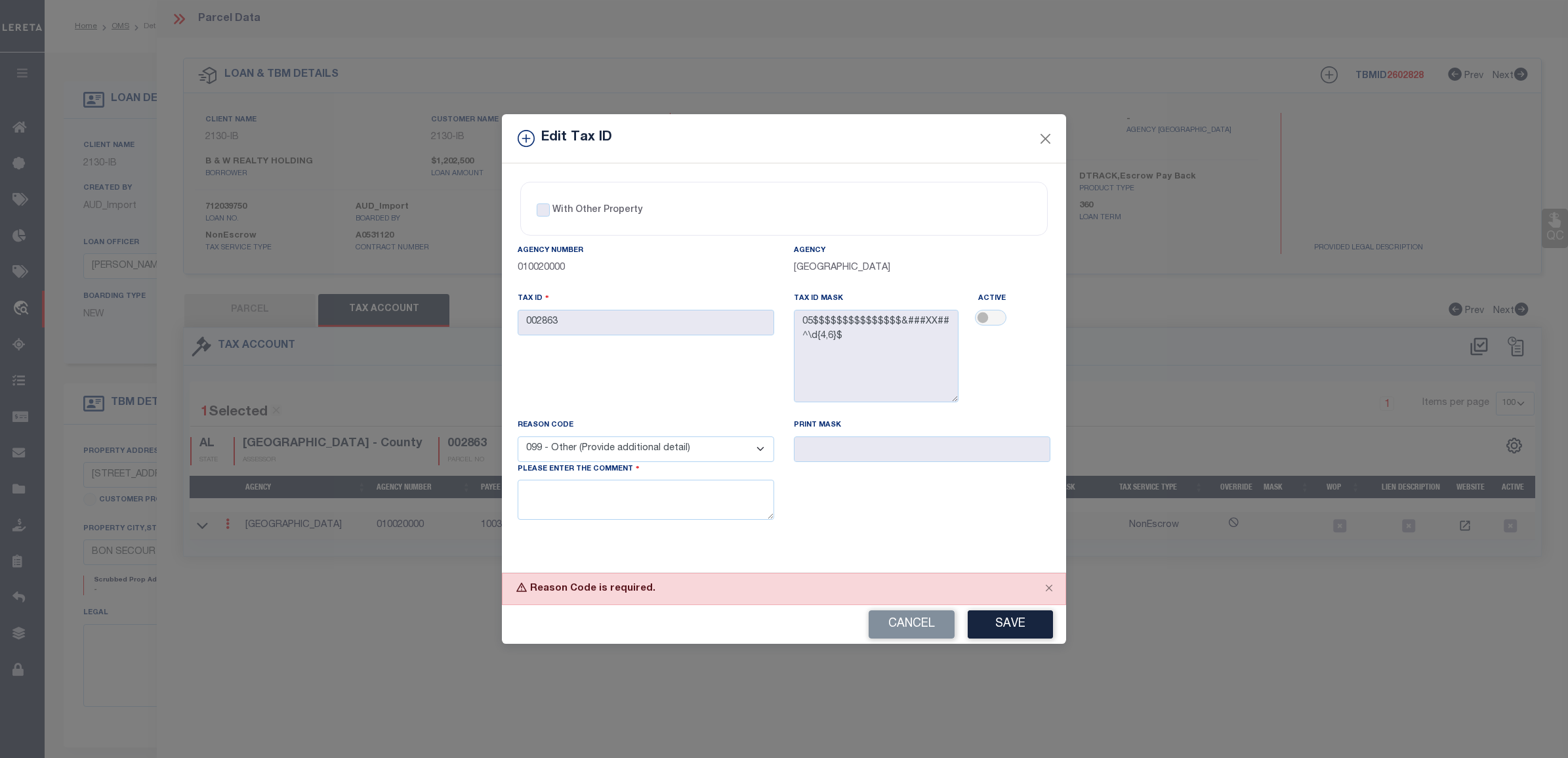
click at [587, 533] on div "Reason Code - Select Reason - 099 - Other (Provide additional detail) ACT - Age…" at bounding box center [646, 476] width 276 height 118
drag, startPoint x: 626, startPoint y: 450, endPoint x: 623, endPoint y: 458, distance: 8.5
click at [626, 450] on select "- Select Reason - 099 - Other (Provide additional detail) ACT - Agency Changed …" at bounding box center [646, 449] width 256 height 25
select select "CMB"
click at [518, 437] on select "- Select Reason - 099 - Other (Provide additional detail) ACT - Agency Changed …" at bounding box center [646, 449] width 256 height 25
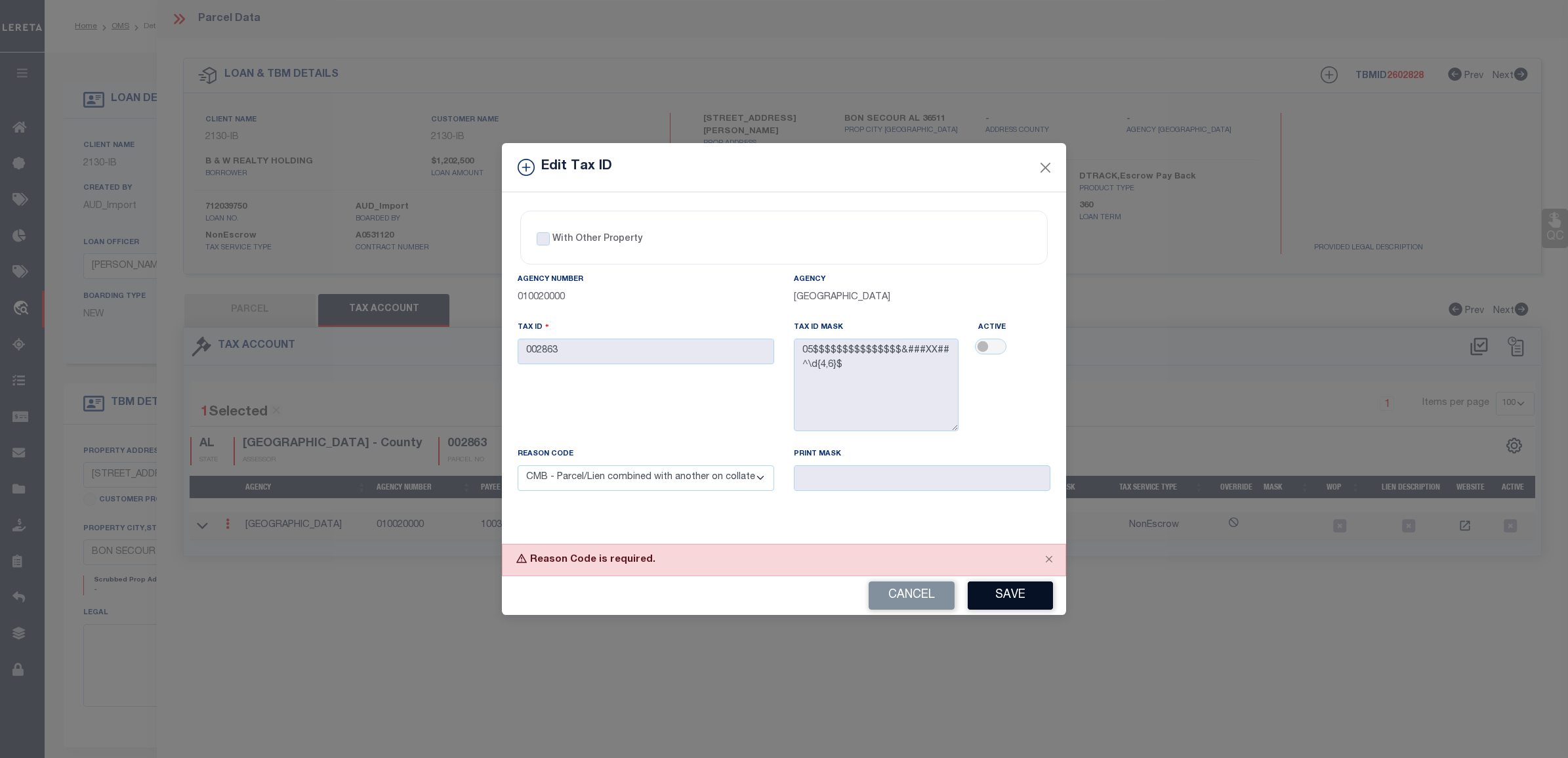
click at [1007, 604] on button "Save" at bounding box center [1011, 595] width 85 height 28
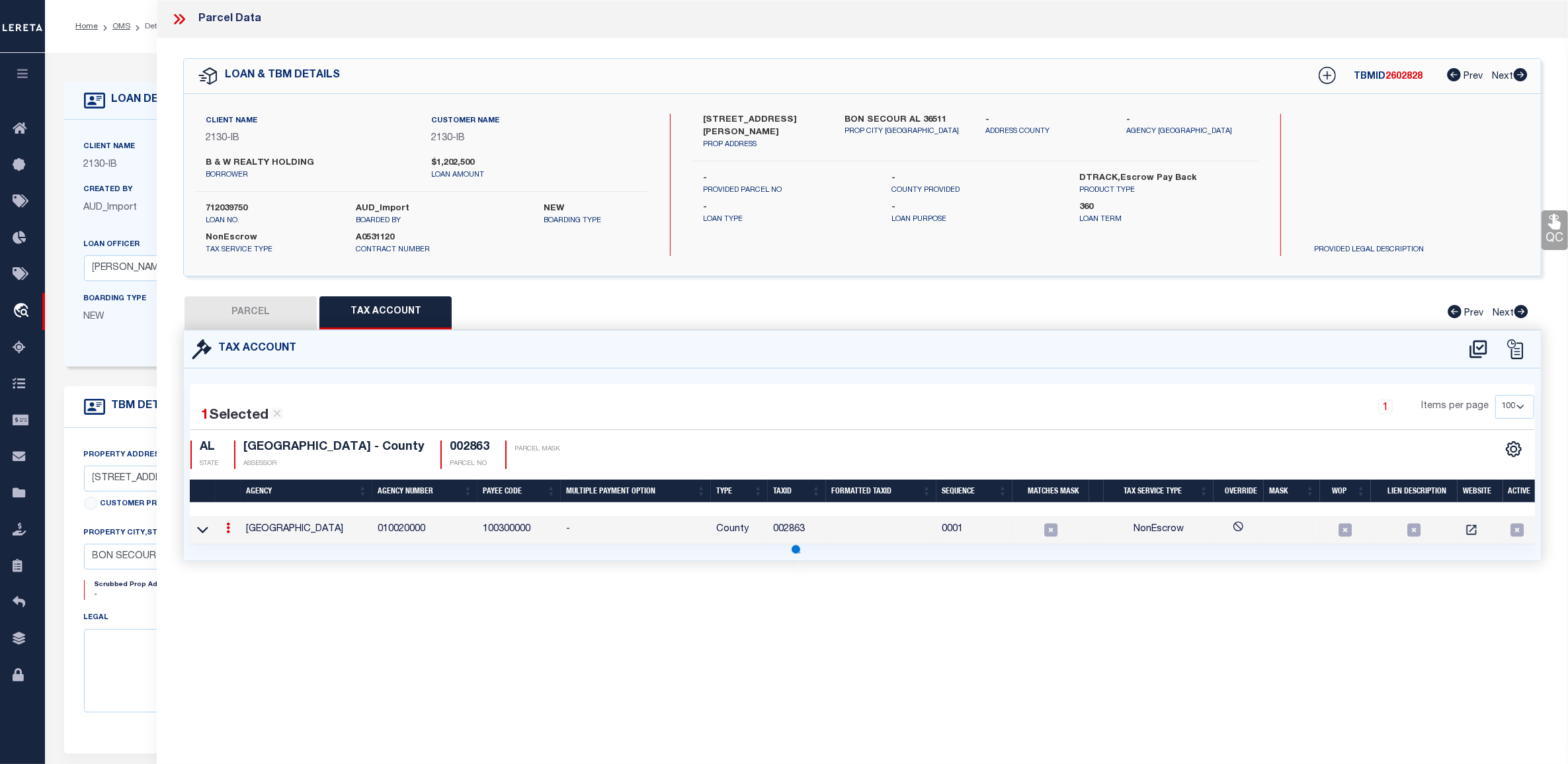
select select
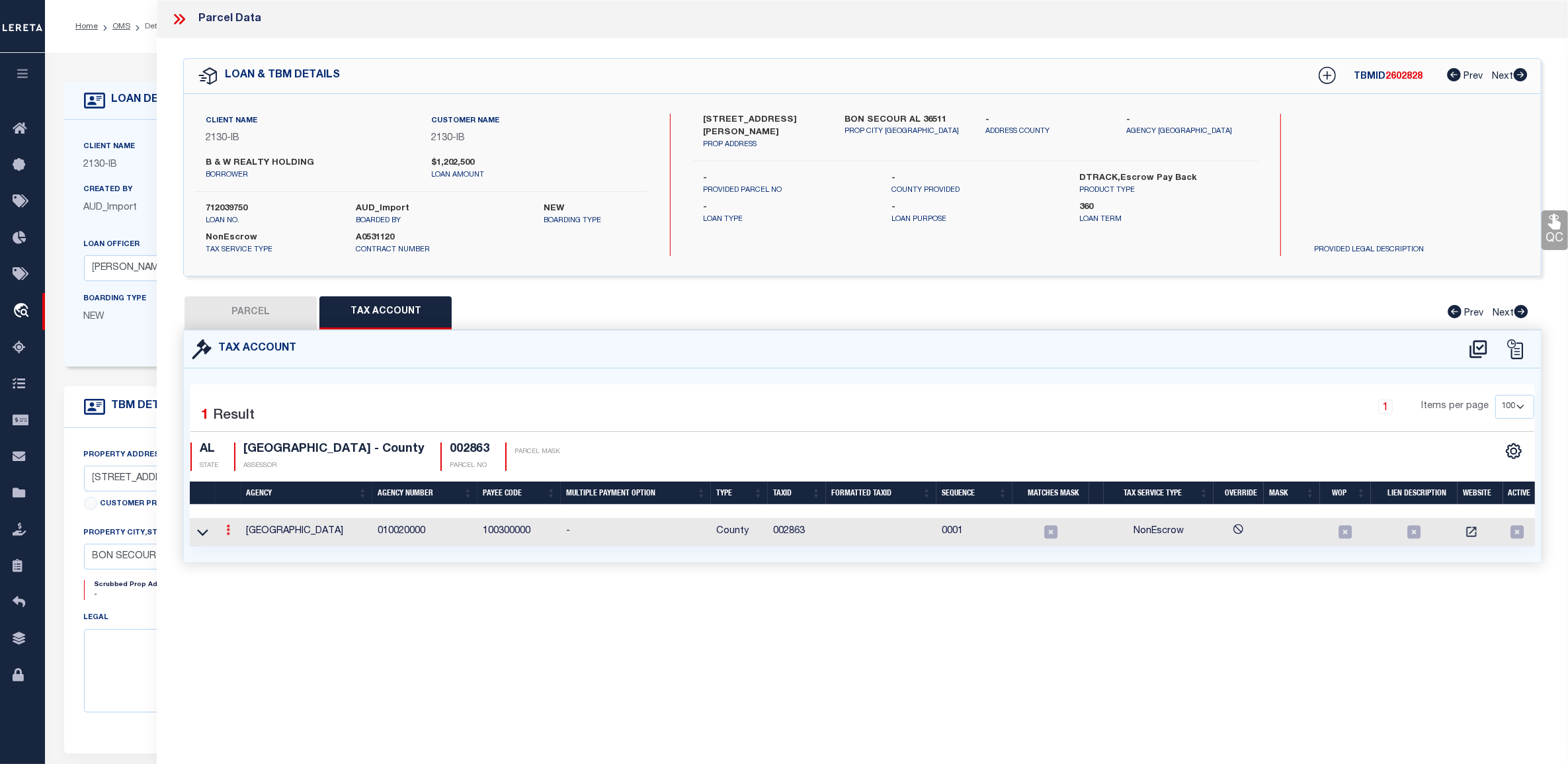
click at [229, 534] on icon at bounding box center [228, 530] width 4 height 11
click at [236, 546] on link at bounding box center [245, 551] width 49 height 22
select select "CMB"
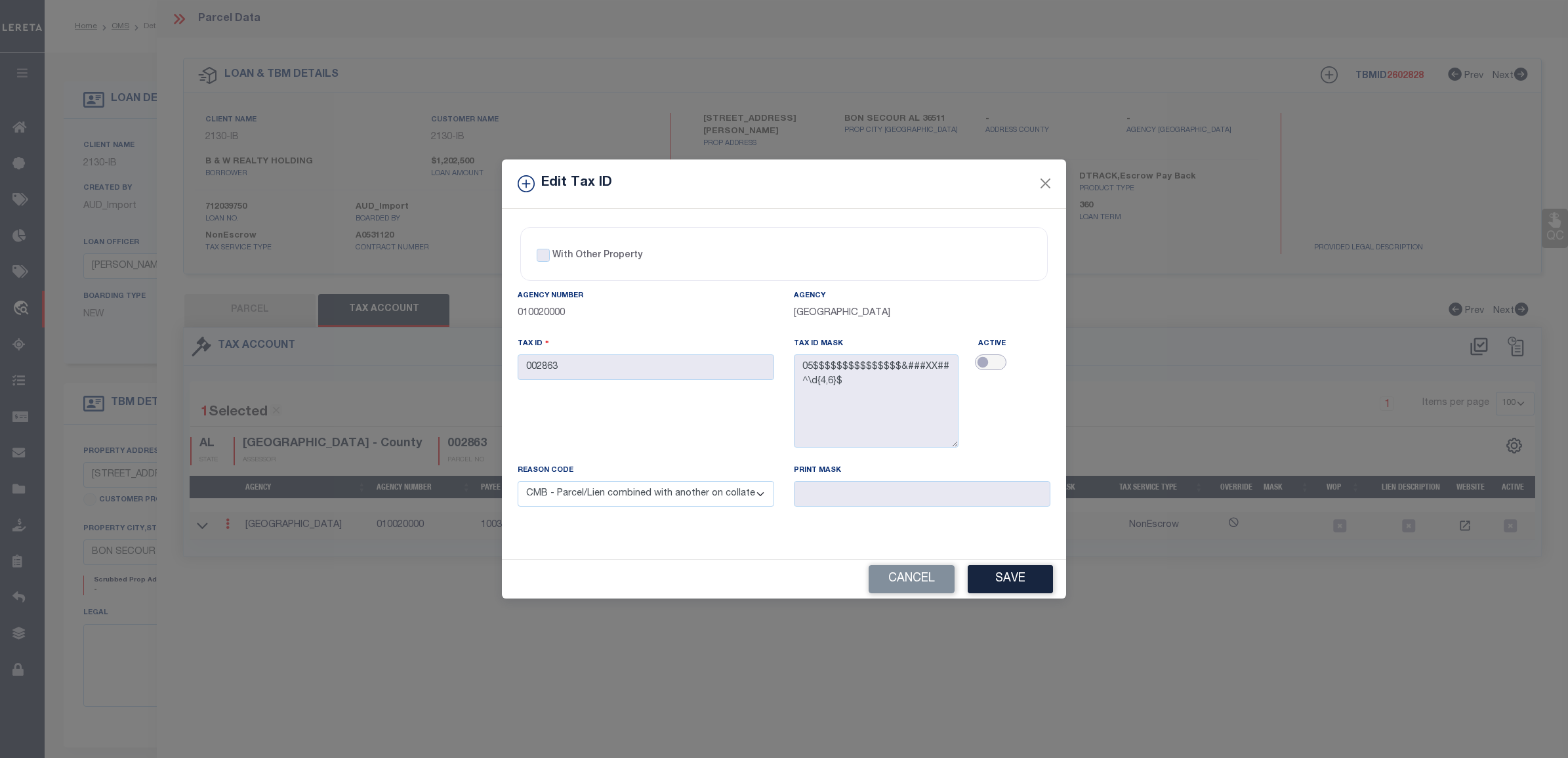
click at [997, 354] on input "checkbox" at bounding box center [991, 362] width 31 height 16
checkbox input "true"
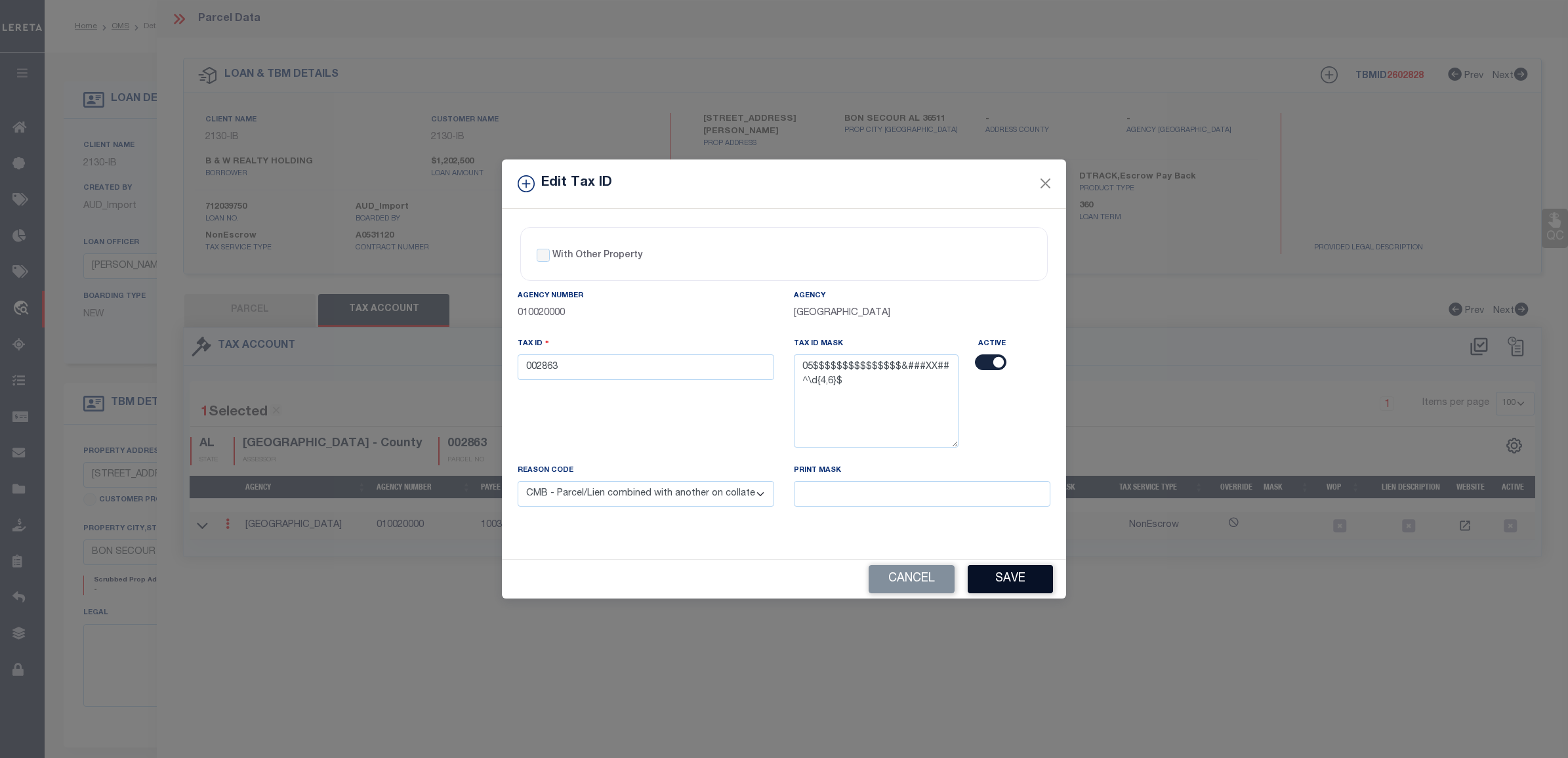
click at [1007, 582] on button "Save" at bounding box center [1011, 579] width 85 height 28
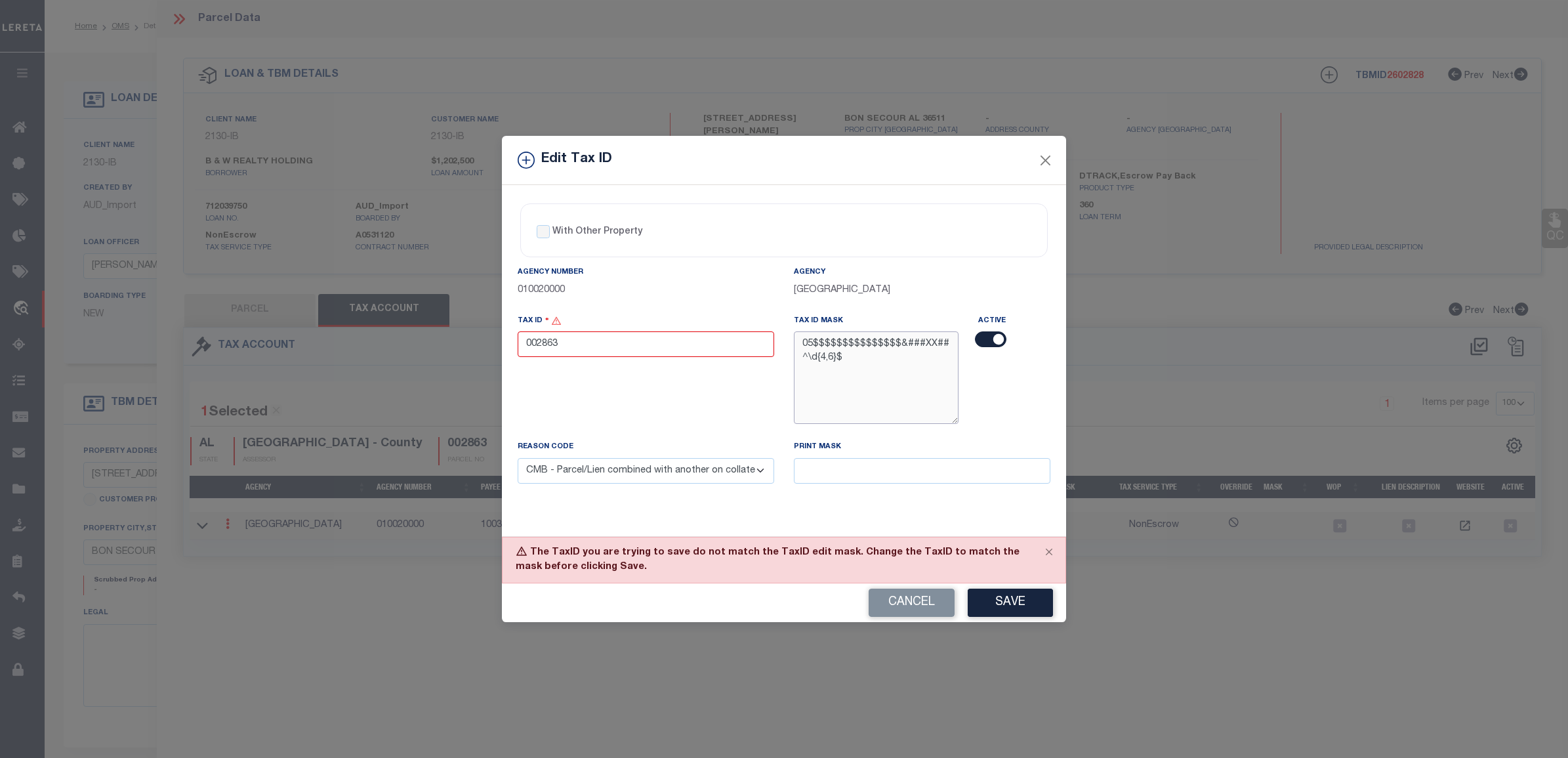
drag, startPoint x: 873, startPoint y: 356, endPoint x: 760, endPoint y: 324, distance: 117.4
click at [760, 324] on div "Agency Number 010020000 Agency [GEOGRAPHIC_DATA] Tax ID 002863 Tax ID Mask 05$$…" at bounding box center [784, 385] width 553 height 240
click at [817, 398] on textarea "05$$$$$$$$$$$$$$$&###XX## ^\d{4,6}$" at bounding box center [877, 378] width 165 height 93
drag, startPoint x: 597, startPoint y: 342, endPoint x: 481, endPoint y: 332, distance: 116.4
click at [481, 332] on div "Edit Tax ID With Other Property With Other Property Type Temporary" at bounding box center [784, 379] width 1568 height 758
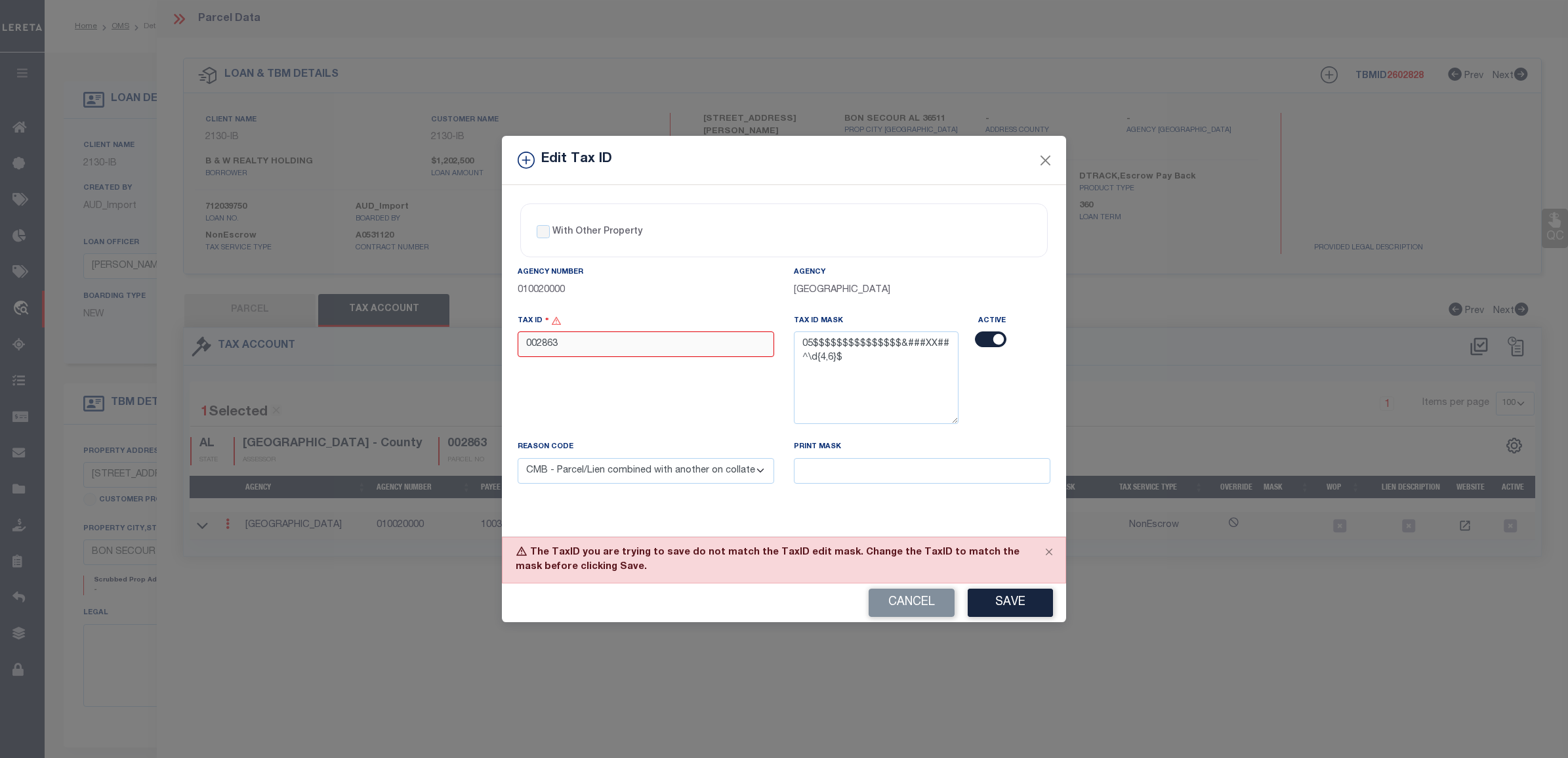
paste input "5$$$$$$$$$$$$$$$&###XX## ^\d{4,6}$"
click at [617, 342] on input "05$$$$$$$$$$$$$$$&###XX## ^\d{4,6}$" at bounding box center [646, 344] width 256 height 25
click at [538, 345] on input "05&###XX## ^\d{4,6}$" at bounding box center [646, 344] width 256 height 25
click at [1022, 611] on button "Save" at bounding box center [1011, 603] width 85 height 28
click at [664, 345] on input "051111111111111115555556645" at bounding box center [646, 344] width 256 height 25
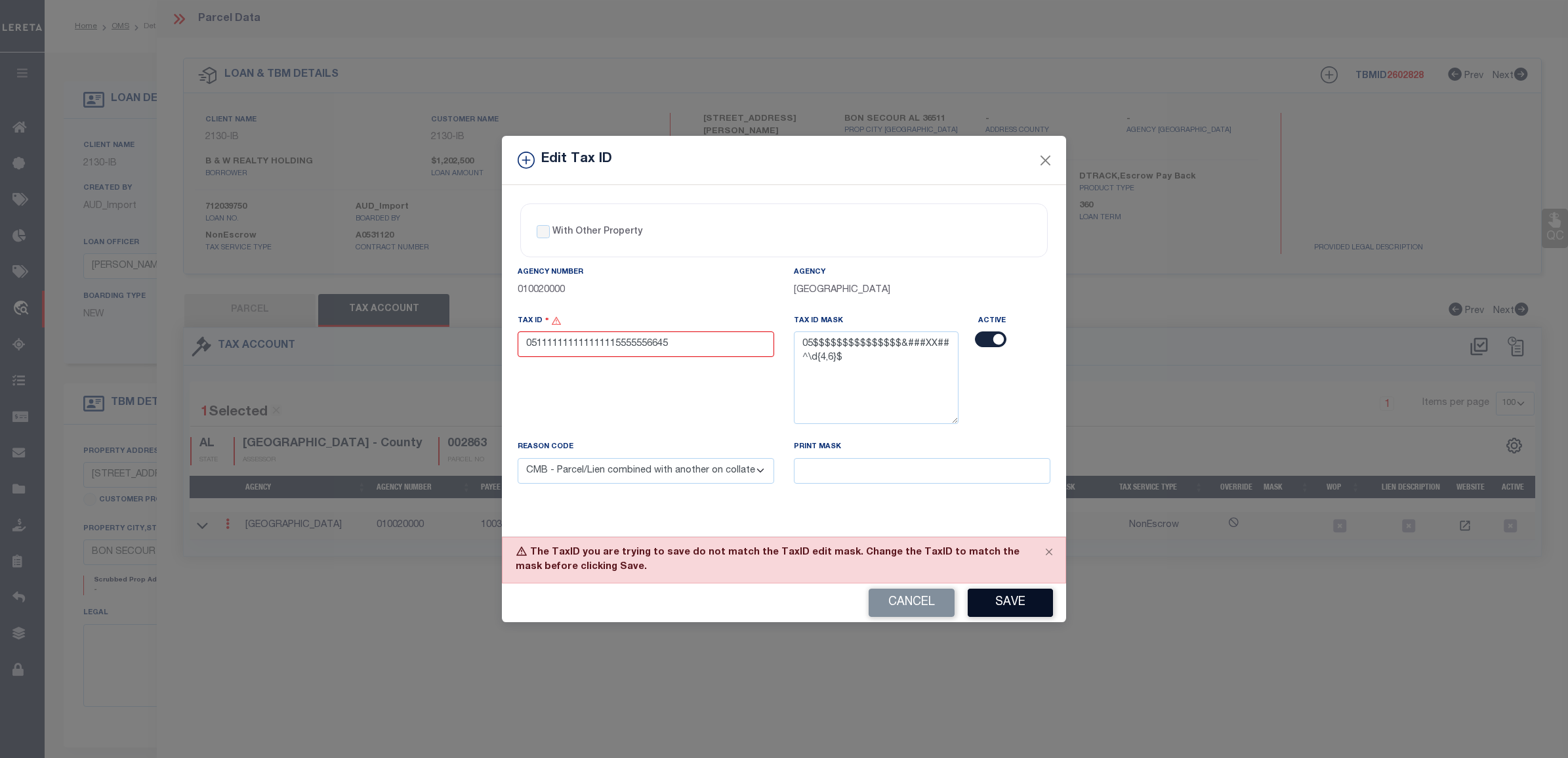
click at [1007, 605] on button "Save" at bounding box center [1011, 603] width 85 height 28
click at [664, 342] on input "051111111111111115555556645" at bounding box center [646, 344] width 256 height 25
type input "0511111111111111155555566455"
click at [1005, 610] on button "Save" at bounding box center [1011, 603] width 85 height 28
click at [897, 608] on button "Cancel" at bounding box center [912, 603] width 86 height 28
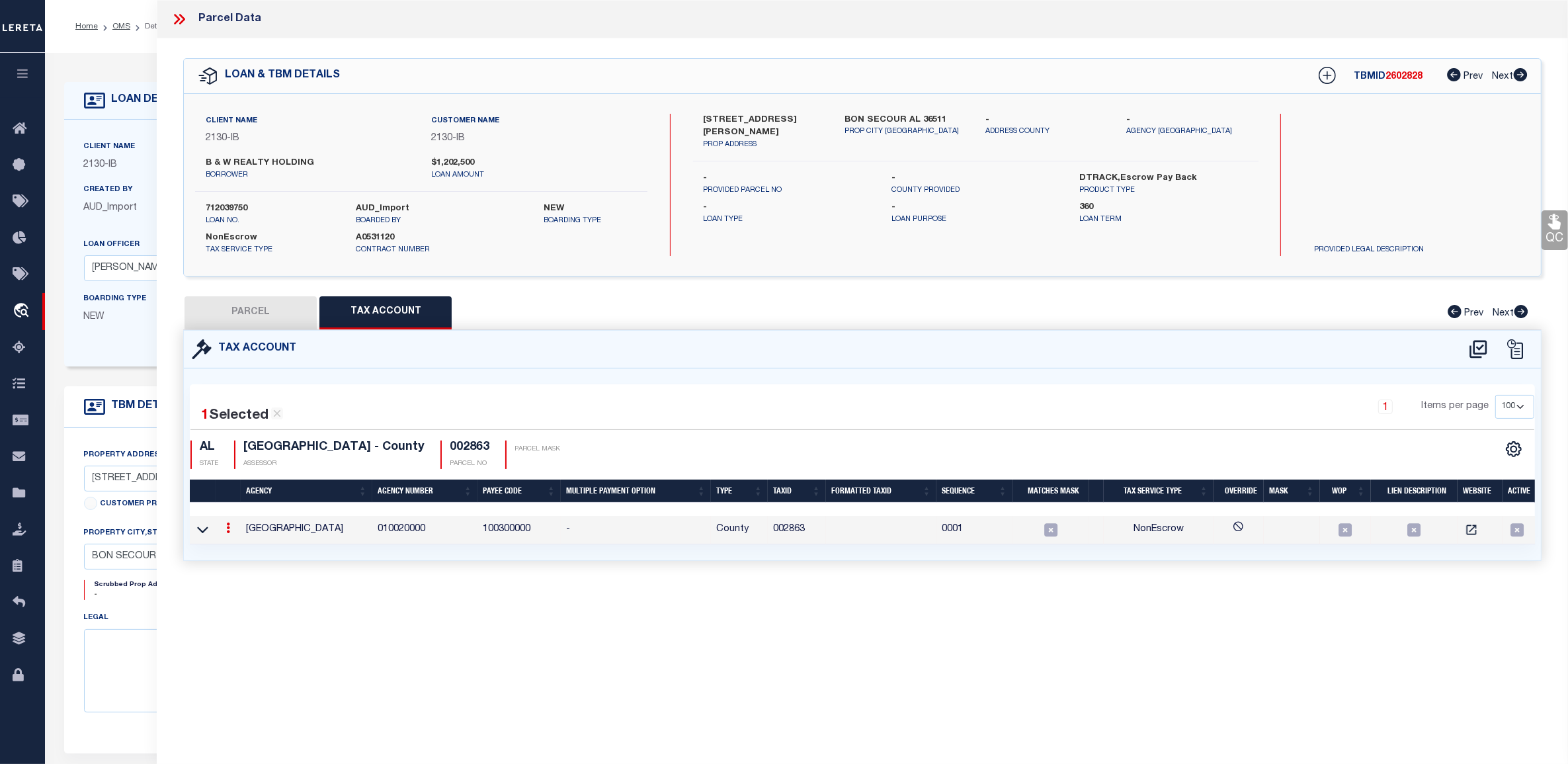
click at [180, 18] on icon at bounding box center [179, 19] width 17 height 17
